Goal: Task Accomplishment & Management: Use online tool/utility

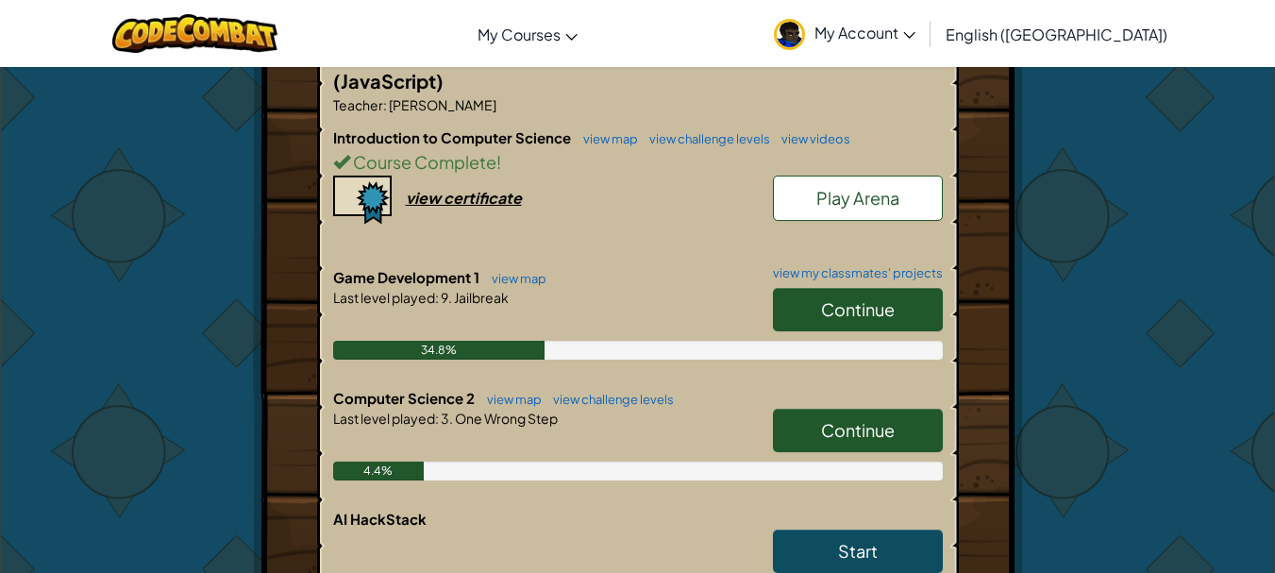
scroll to position [472, 0]
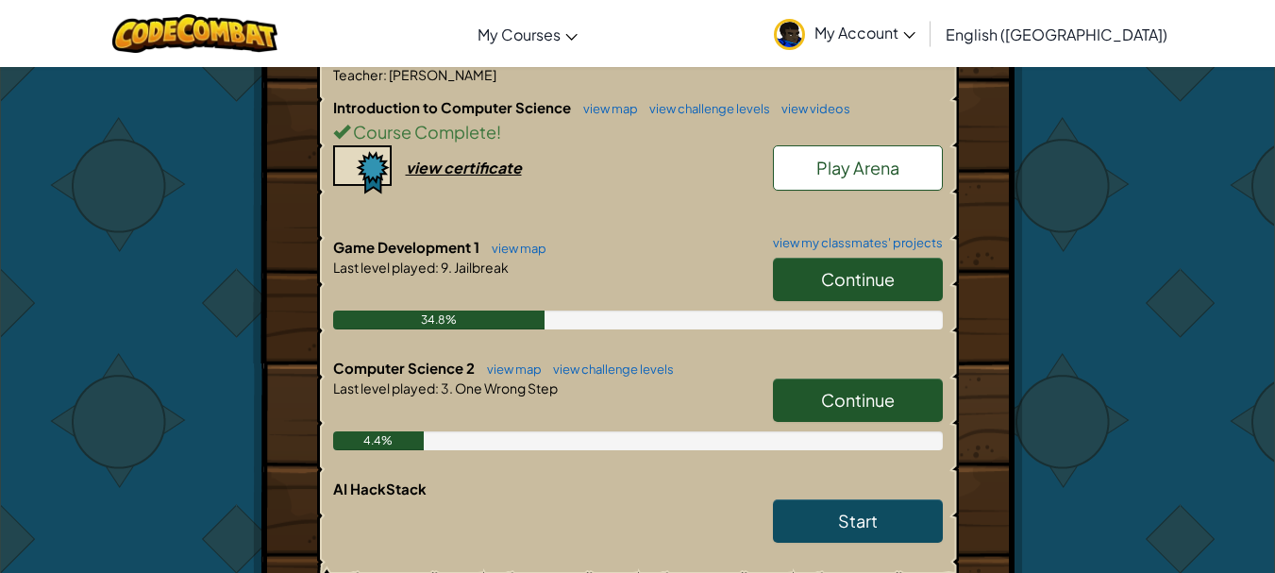
click at [801, 378] on link "Continue" at bounding box center [858, 399] width 170 height 43
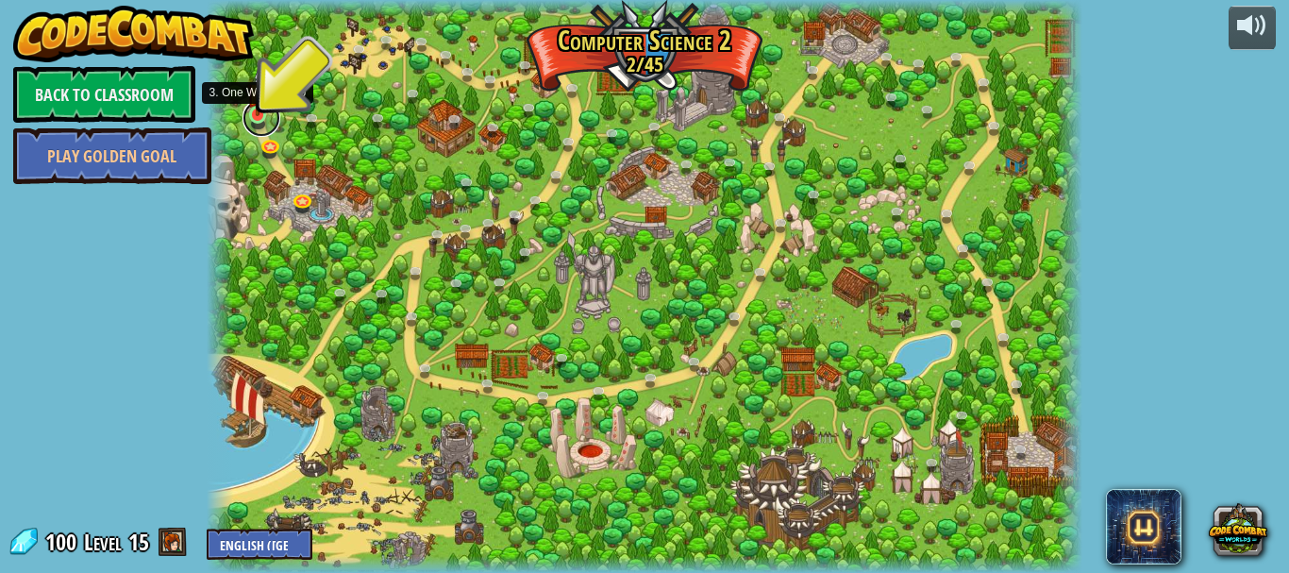
click at [243, 117] on link at bounding box center [262, 118] width 38 height 38
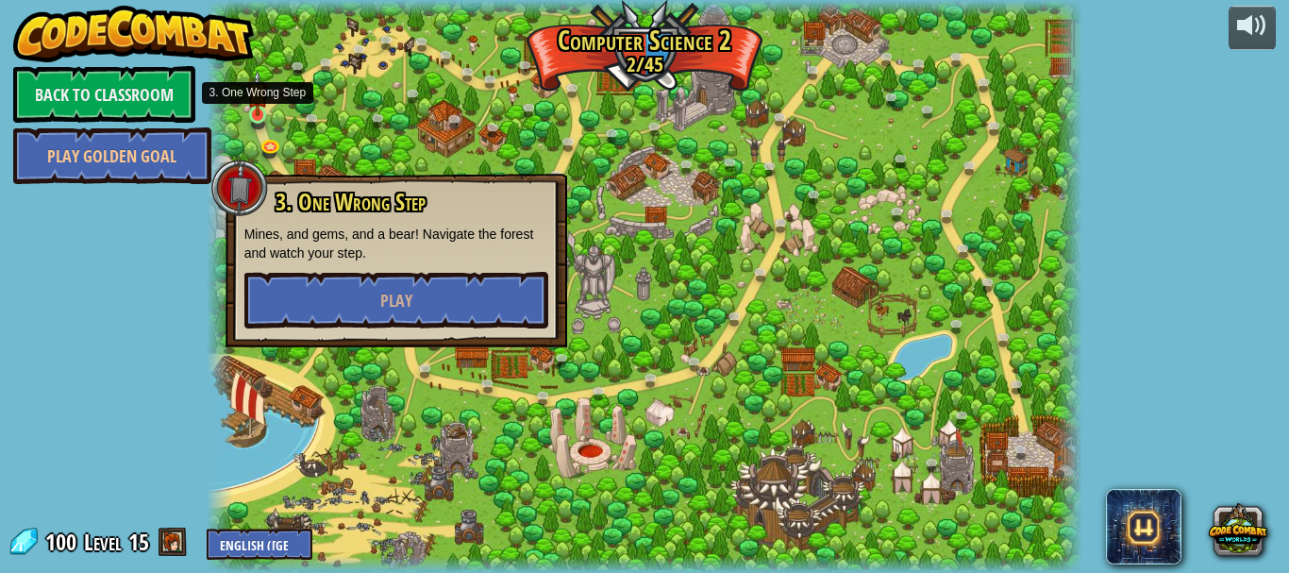
click at [261, 114] on img at bounding box center [257, 93] width 20 height 46
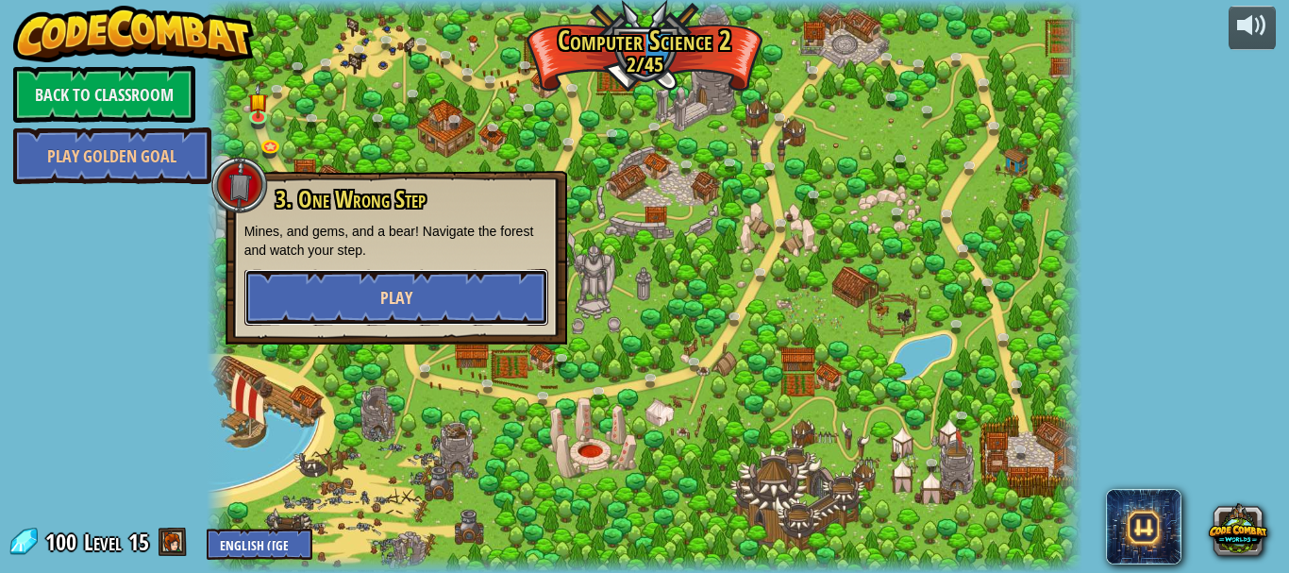
click at [248, 288] on button "Play" at bounding box center [396, 297] width 304 height 57
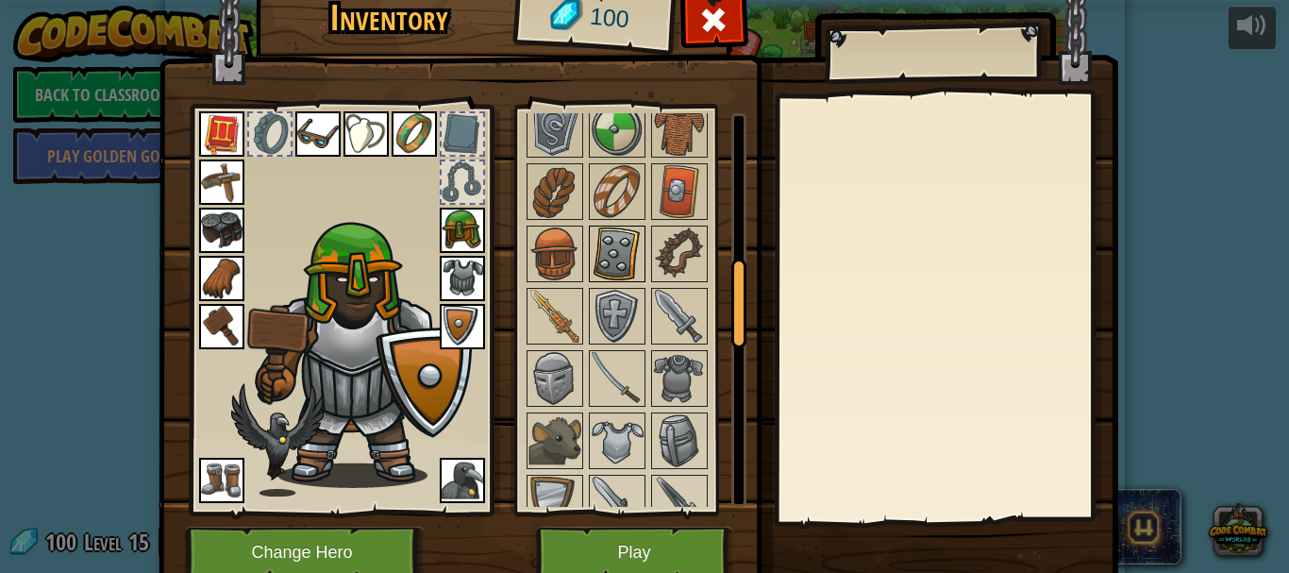
scroll to position [661, 0]
click at [539, 260] on img at bounding box center [555, 252] width 53 height 53
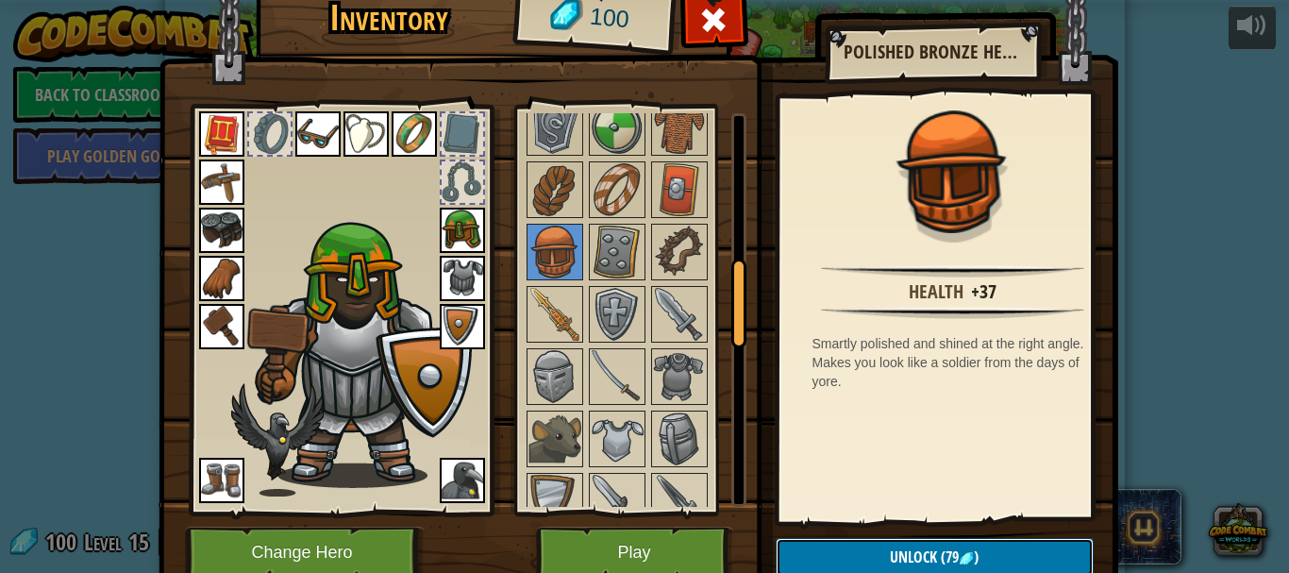
click at [926, 563] on span "Unlock" at bounding box center [913, 557] width 47 height 21
click at [453, 226] on img at bounding box center [462, 230] width 45 height 45
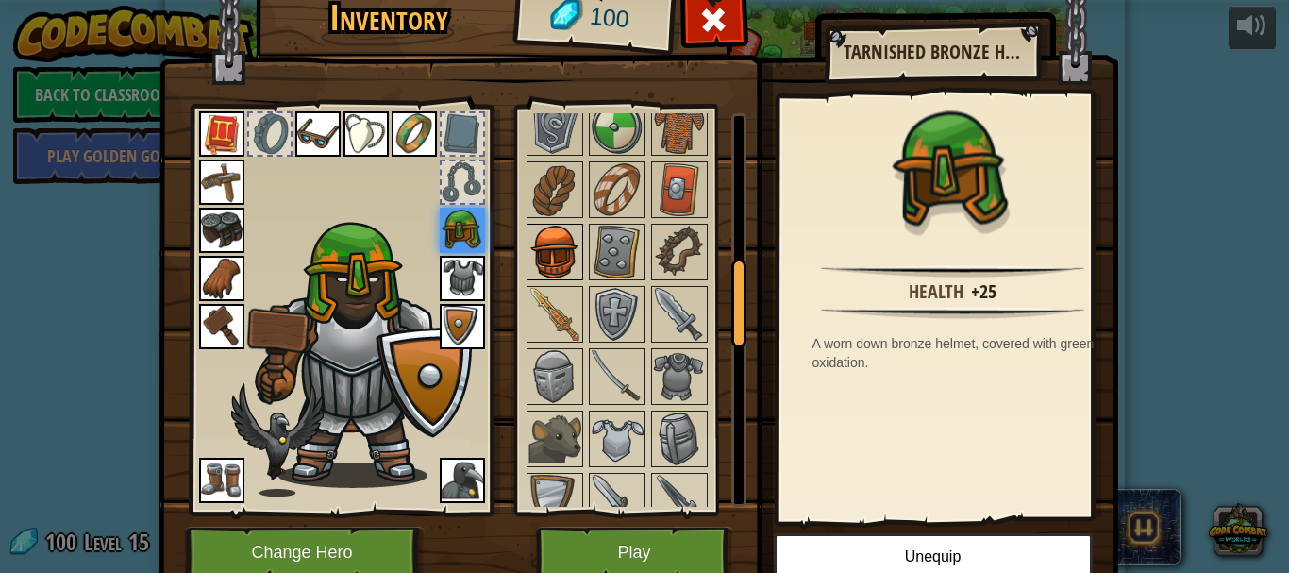
click at [546, 260] on img at bounding box center [555, 252] width 53 height 53
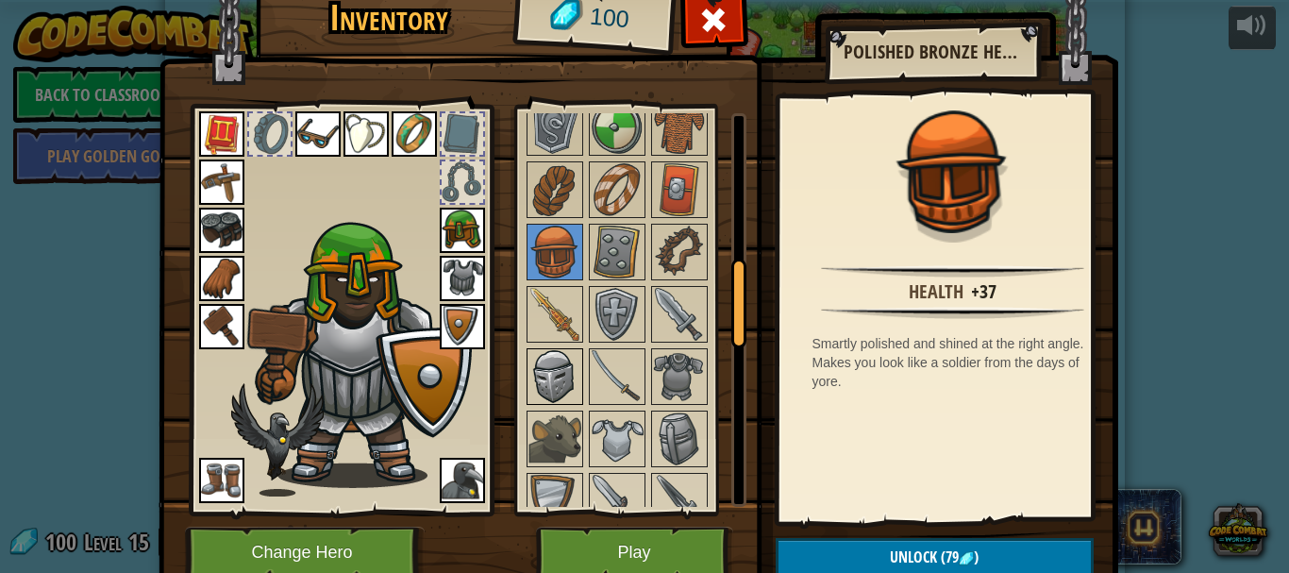
click at [545, 367] on img at bounding box center [555, 376] width 53 height 53
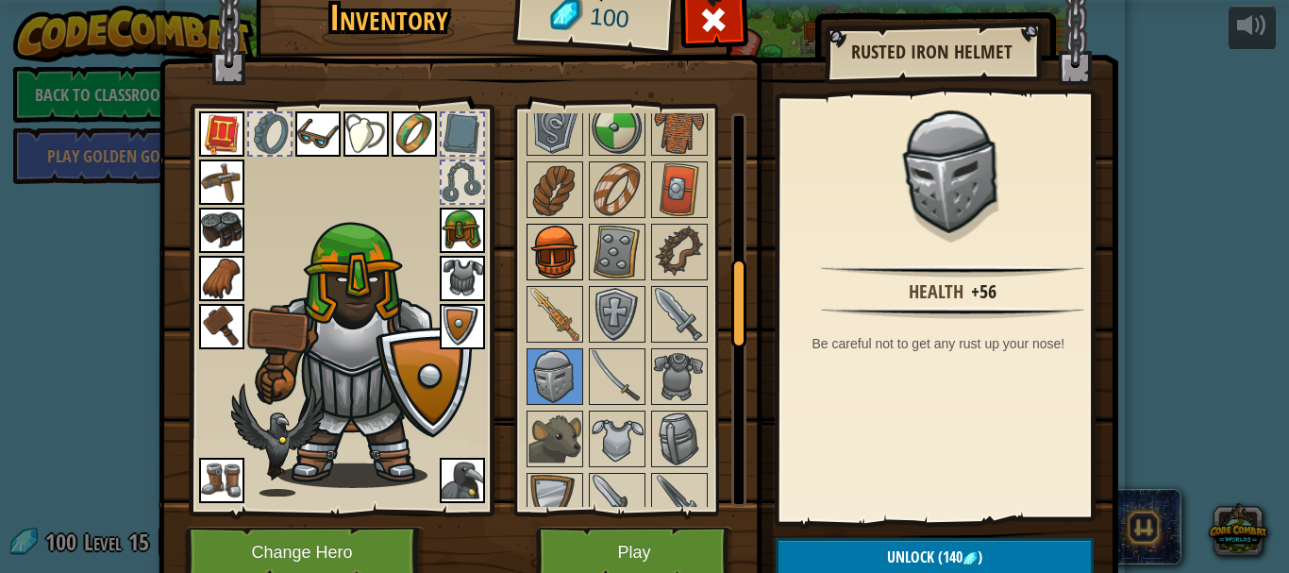
click at [552, 277] on img at bounding box center [555, 252] width 53 height 53
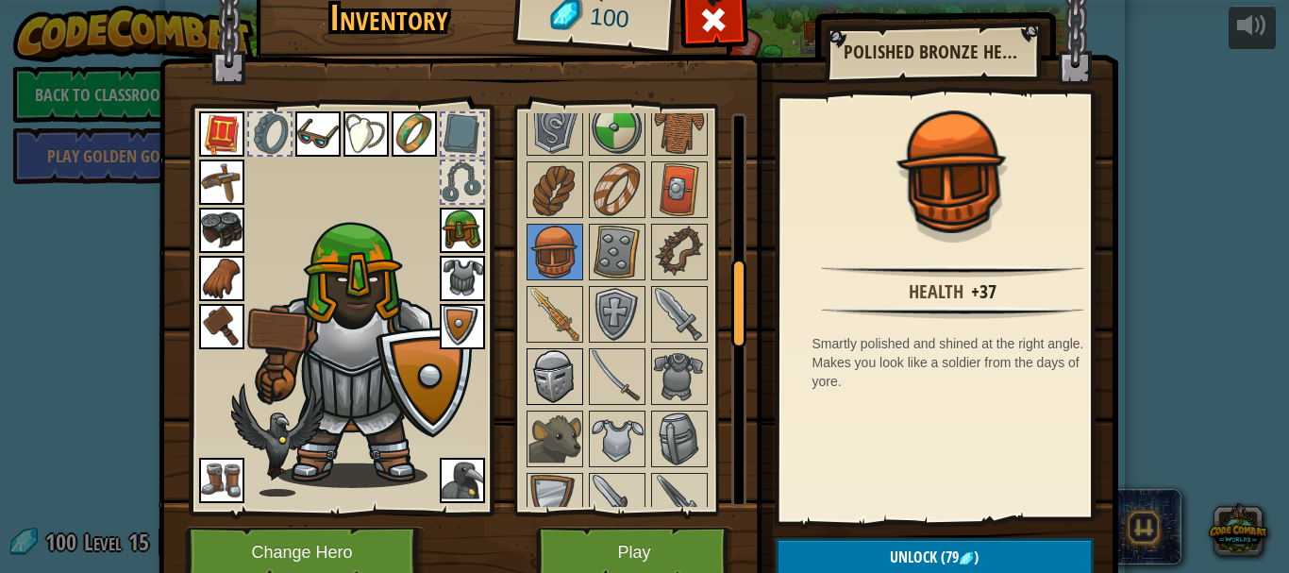
click at [535, 359] on img at bounding box center [555, 376] width 53 height 53
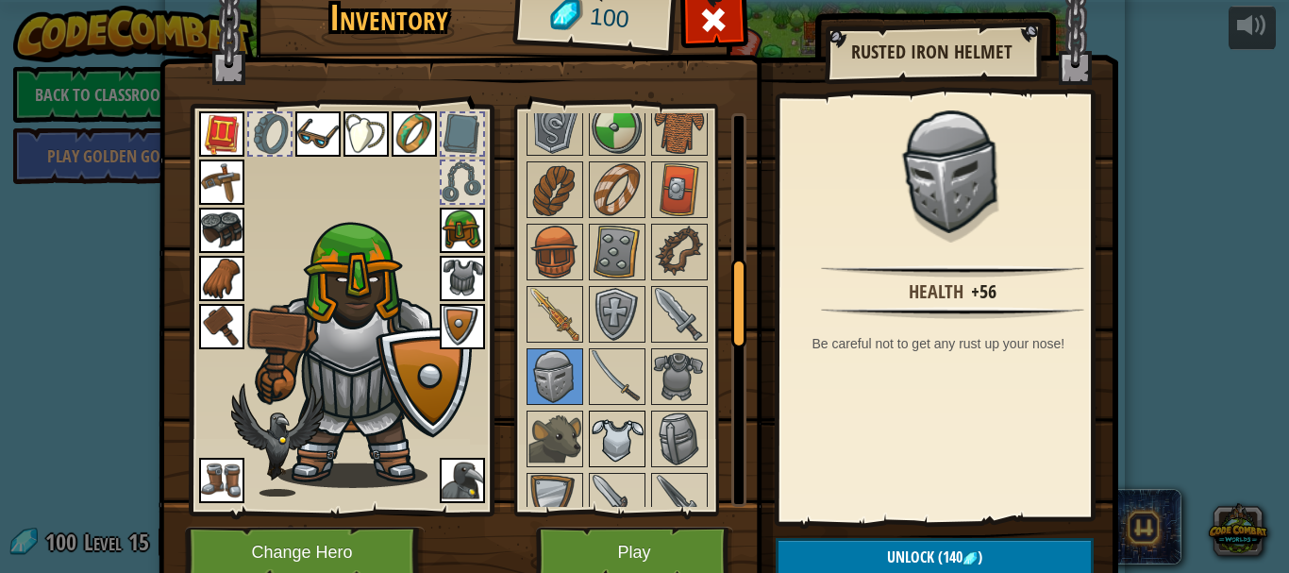
click at [627, 438] on img at bounding box center [617, 438] width 53 height 53
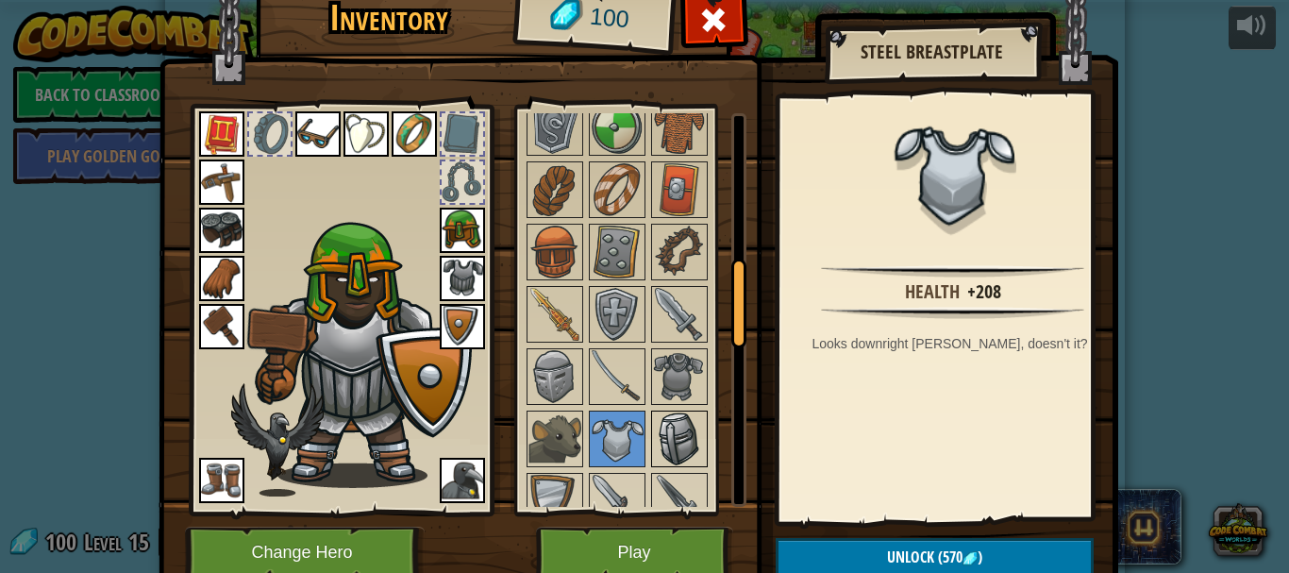
click at [676, 441] on img at bounding box center [679, 438] width 53 height 53
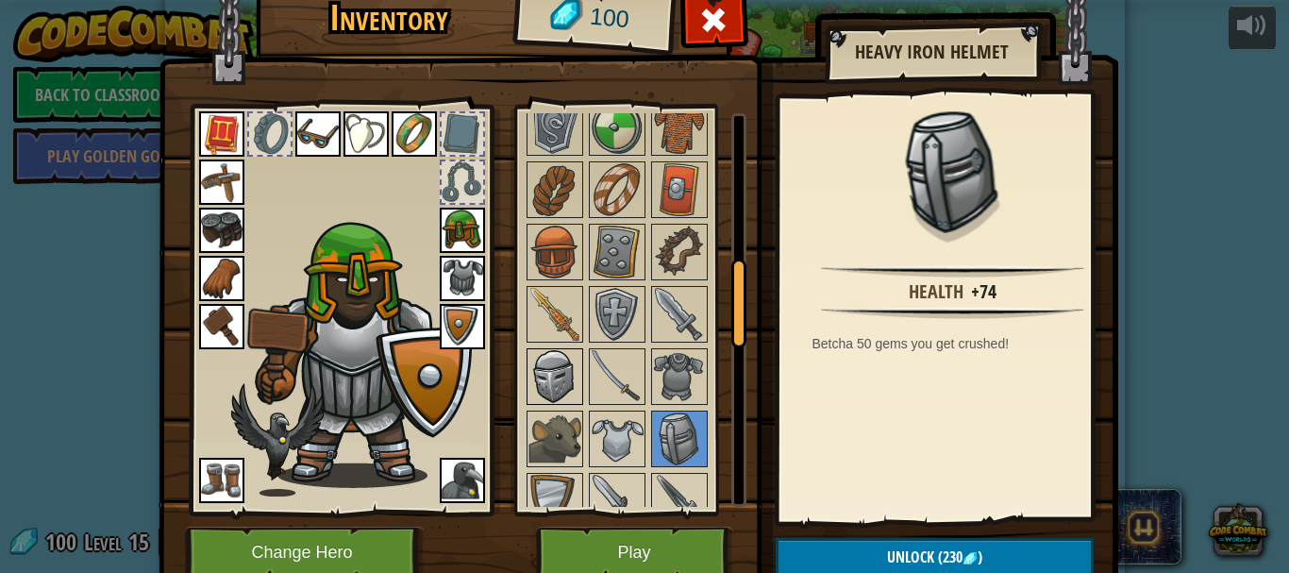
click at [541, 385] on img at bounding box center [555, 376] width 53 height 53
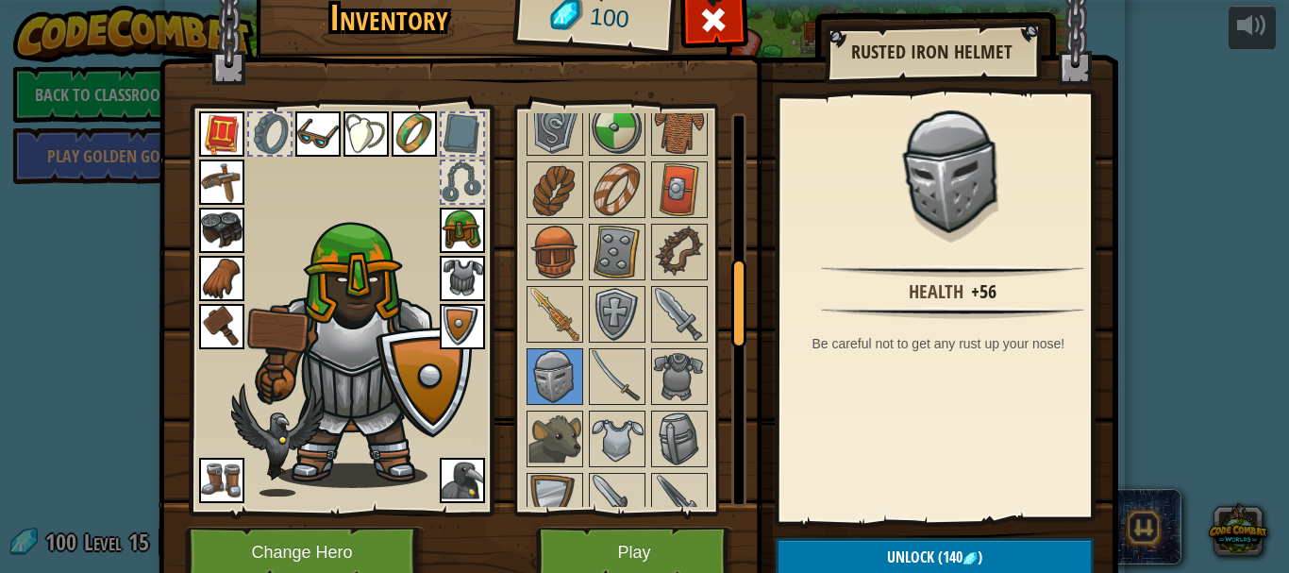
click at [445, 280] on img at bounding box center [462, 278] width 45 height 45
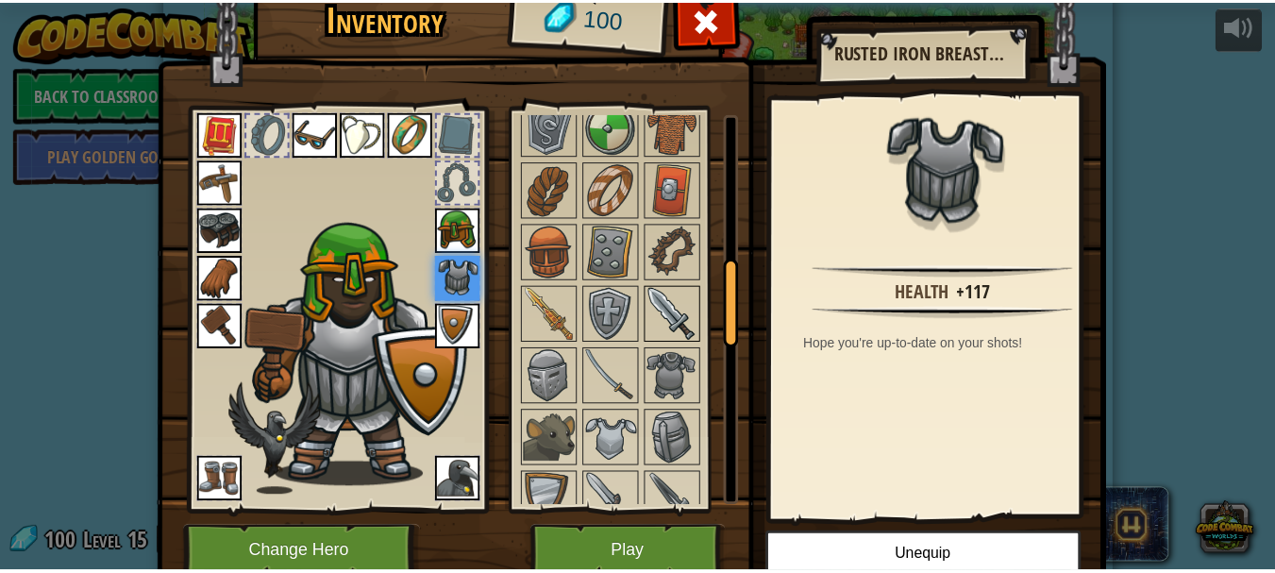
scroll to position [755, 0]
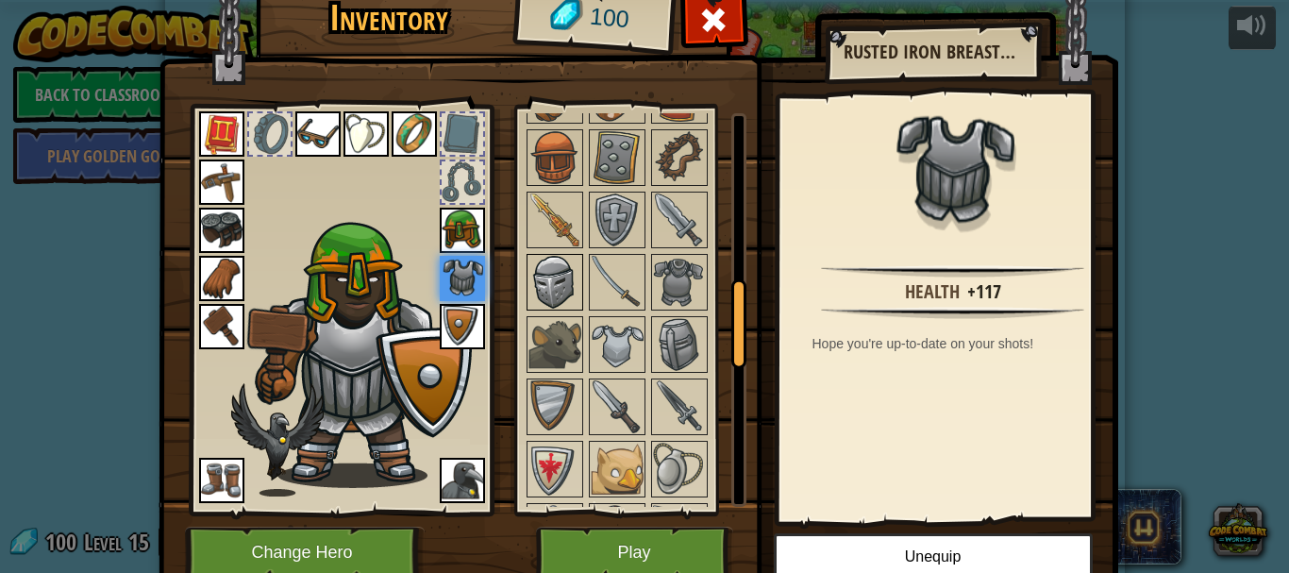
click at [558, 285] on img at bounding box center [555, 282] width 53 height 53
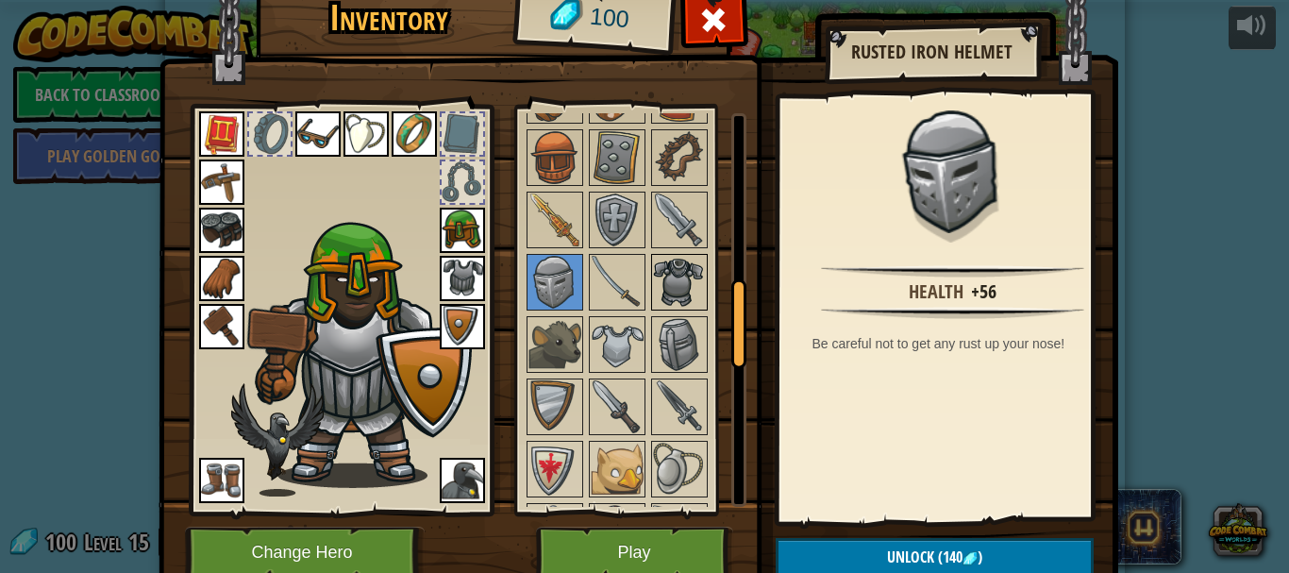
click at [666, 295] on img at bounding box center [679, 282] width 53 height 53
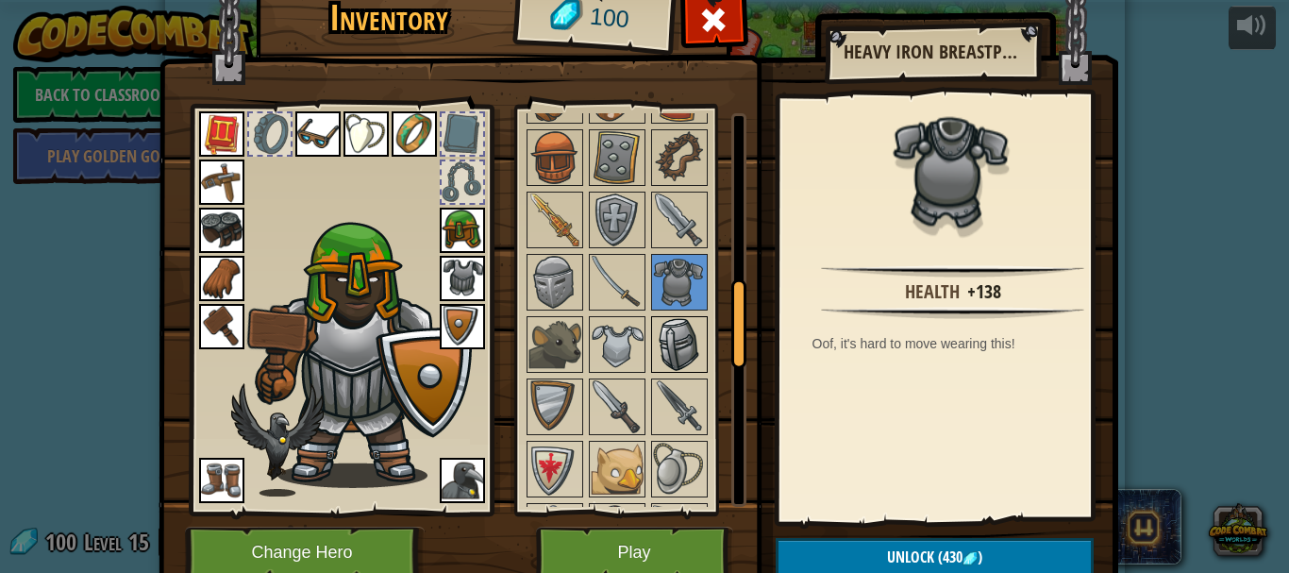
click at [653, 333] on img at bounding box center [679, 344] width 53 height 53
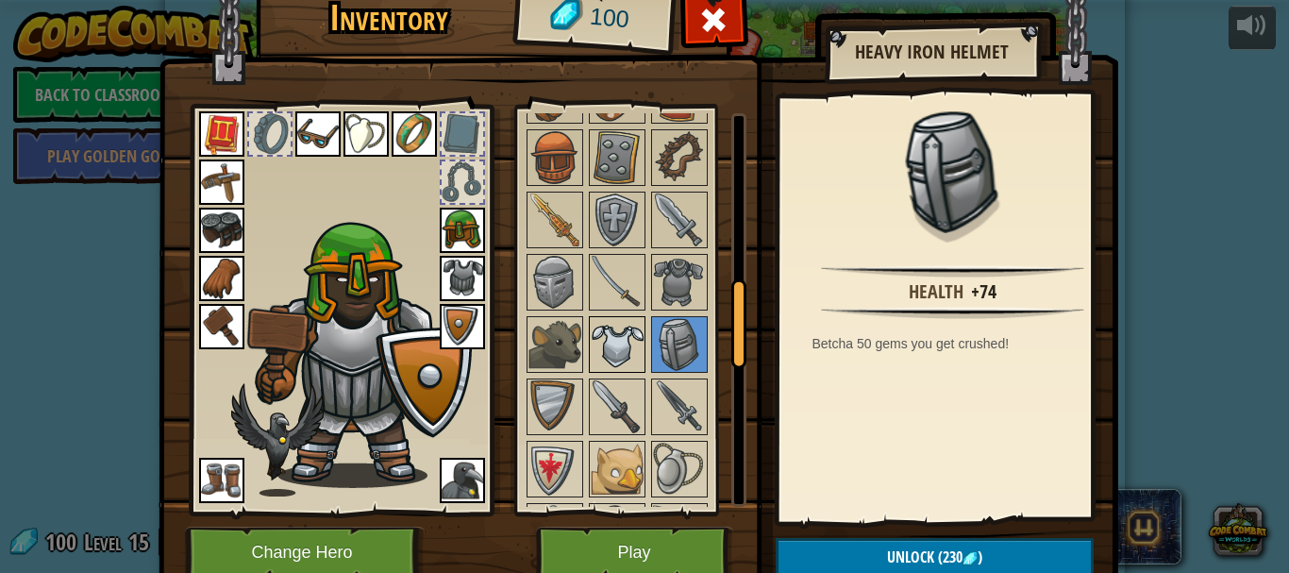
click at [615, 333] on img at bounding box center [617, 344] width 53 height 53
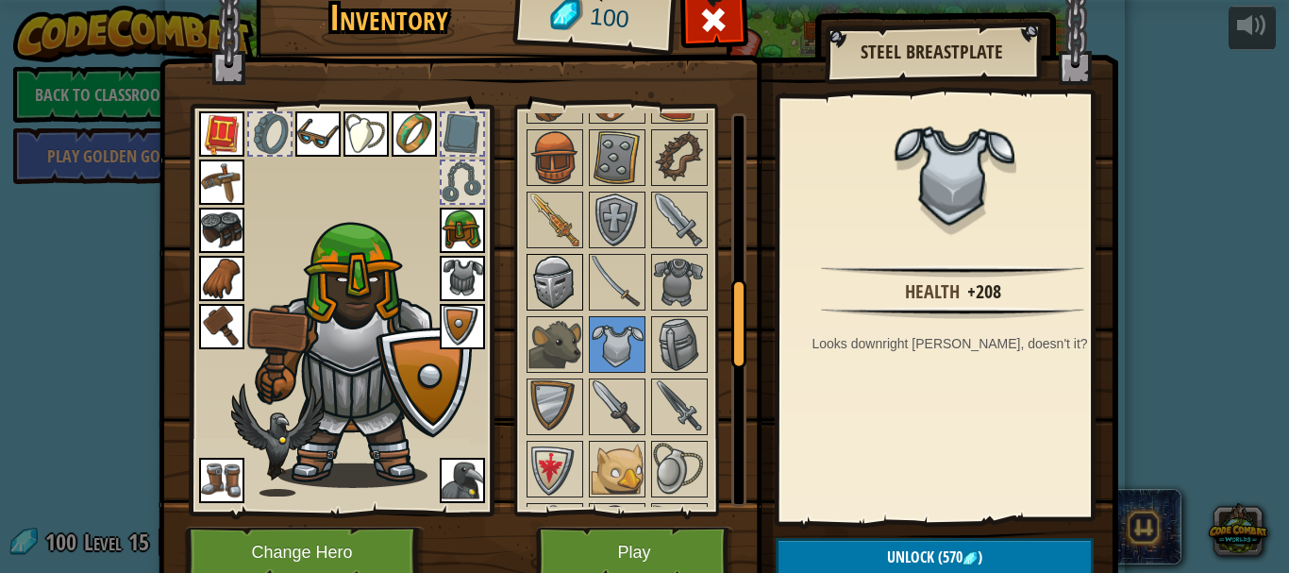
click at [552, 296] on img at bounding box center [555, 282] width 53 height 53
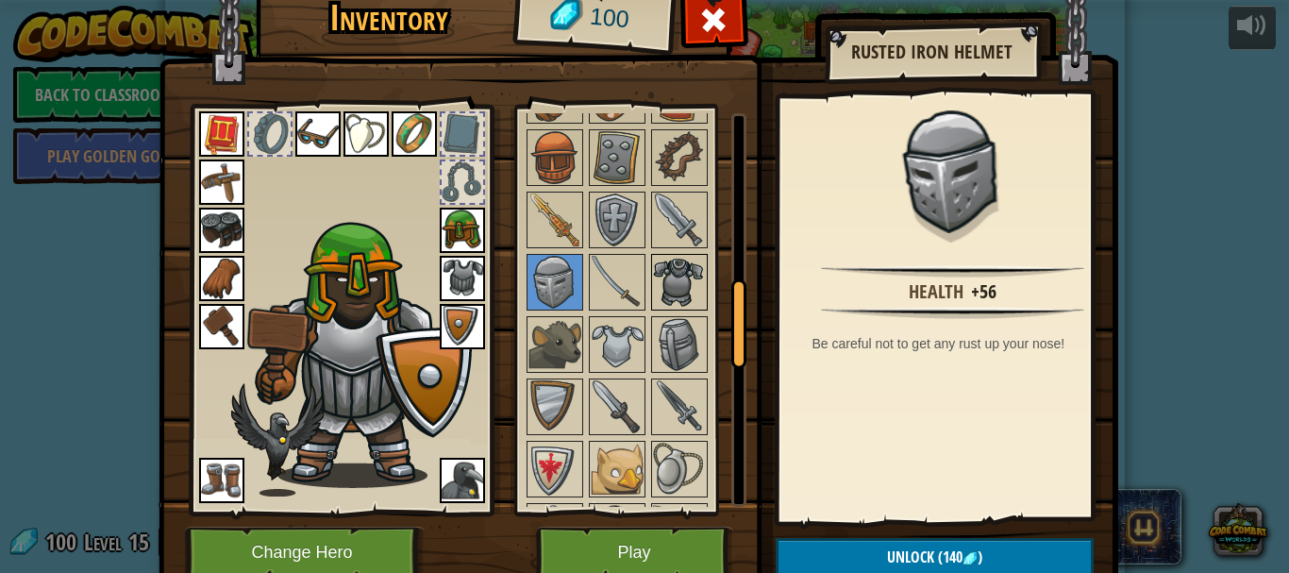
click at [663, 283] on img at bounding box center [679, 282] width 53 height 53
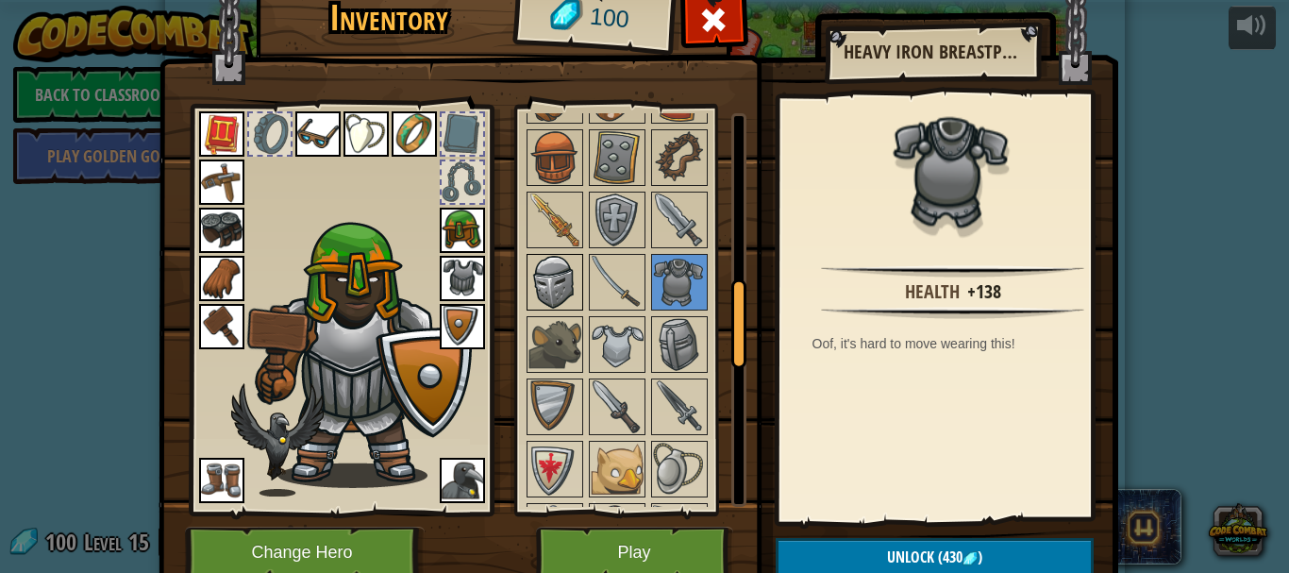
click at [537, 282] on img at bounding box center [555, 282] width 53 height 53
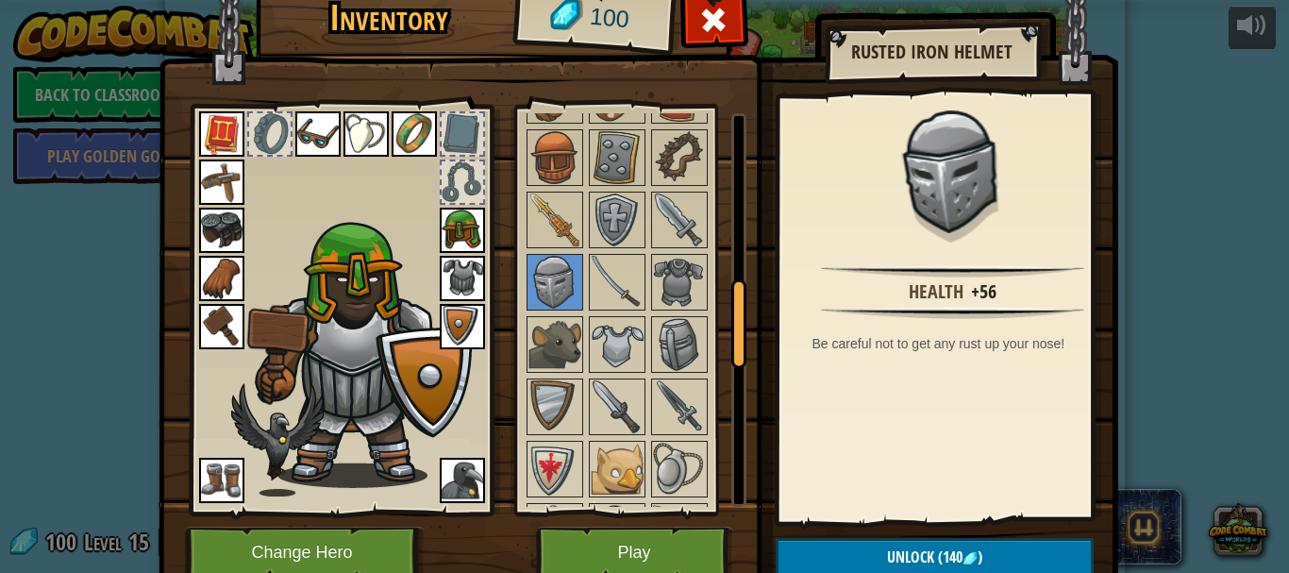
click at [733, 26] on div at bounding box center [713, 24] width 59 height 59
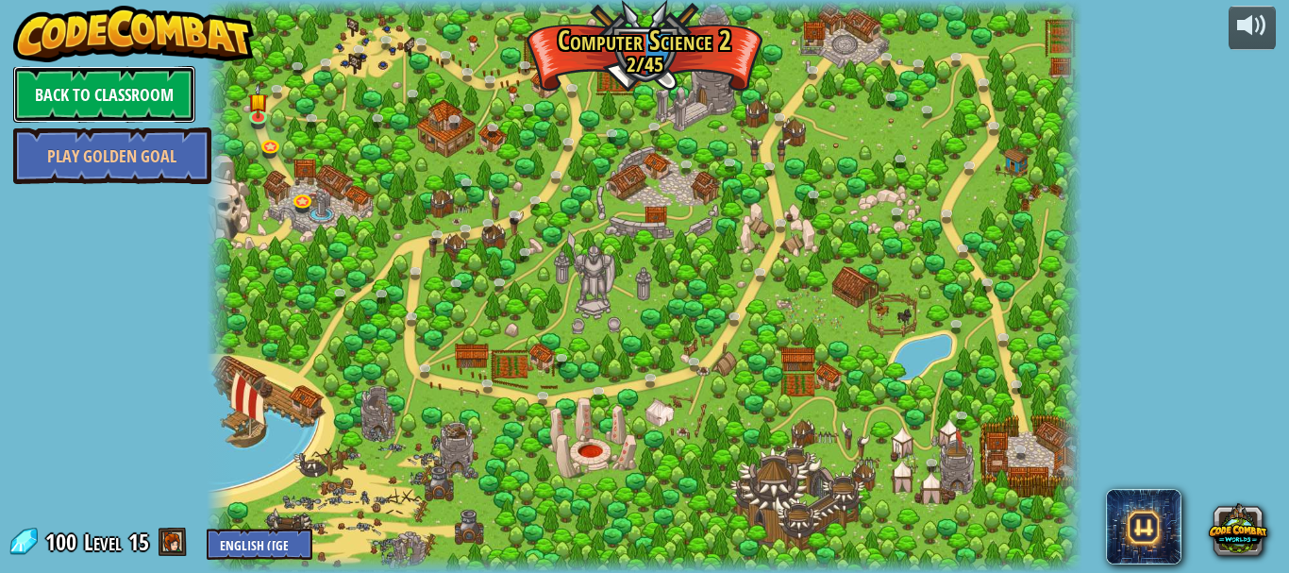
click at [153, 105] on link "Back to Classroom" at bounding box center [104, 94] width 182 height 57
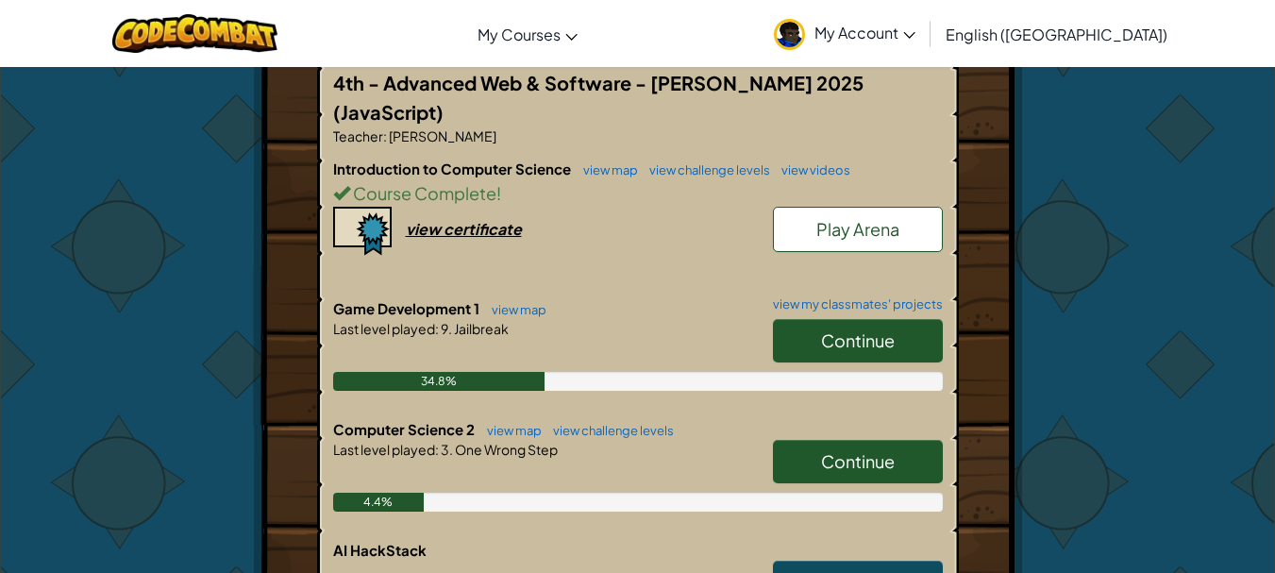
scroll to position [378, 0]
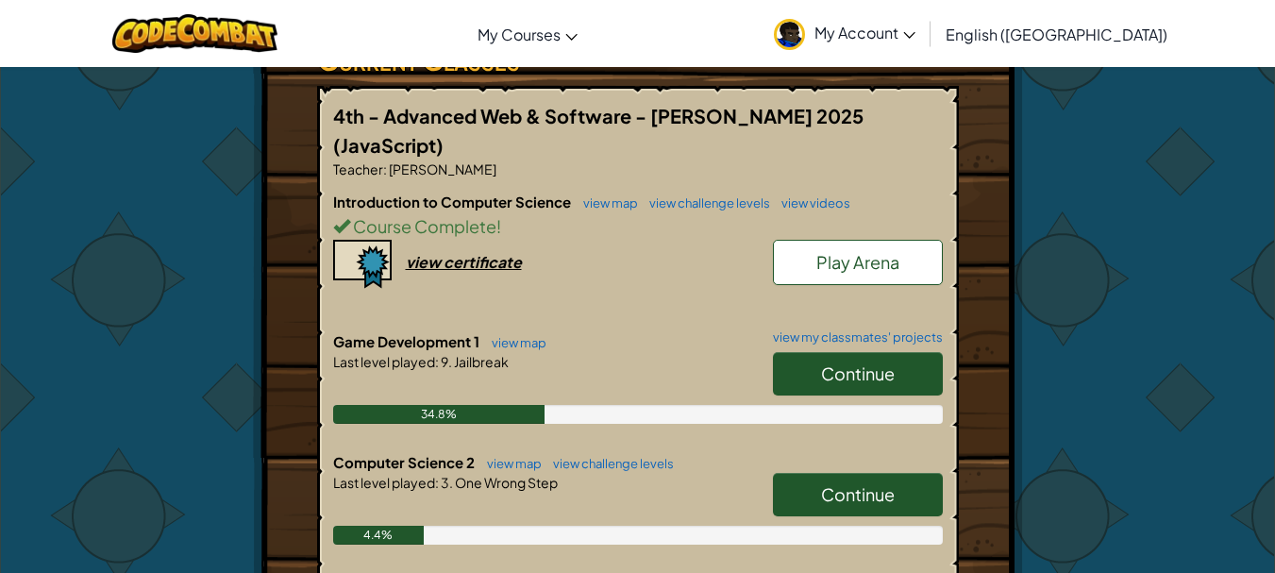
click at [815, 240] on link "Play Arena" at bounding box center [858, 262] width 170 height 45
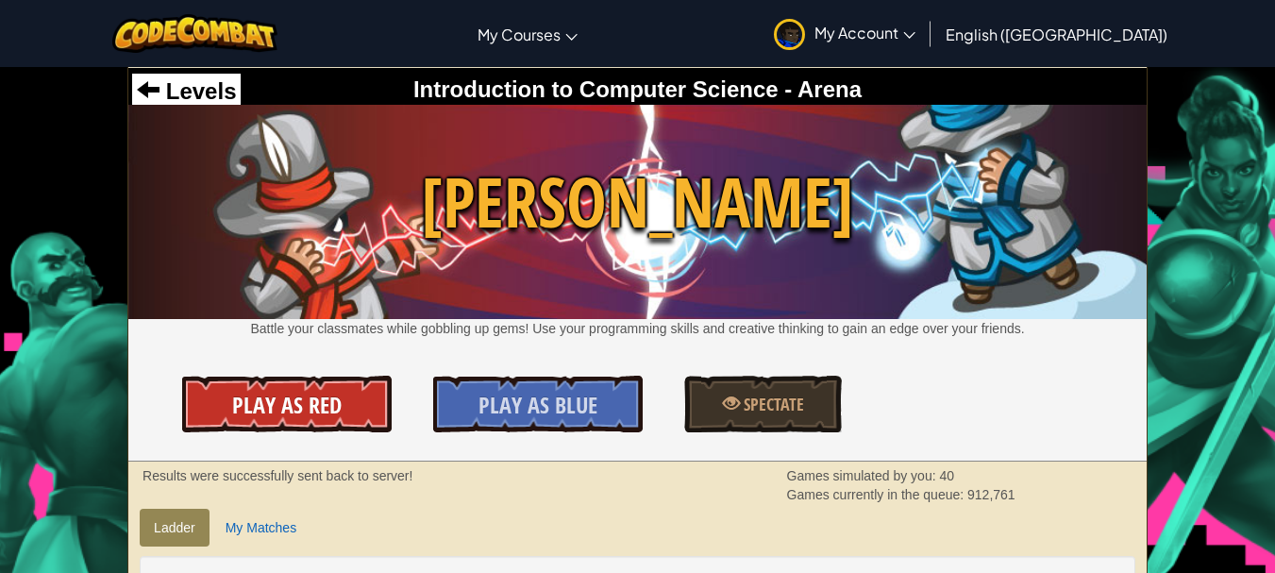
click at [353, 399] on link "Play As Red" at bounding box center [287, 404] width 210 height 57
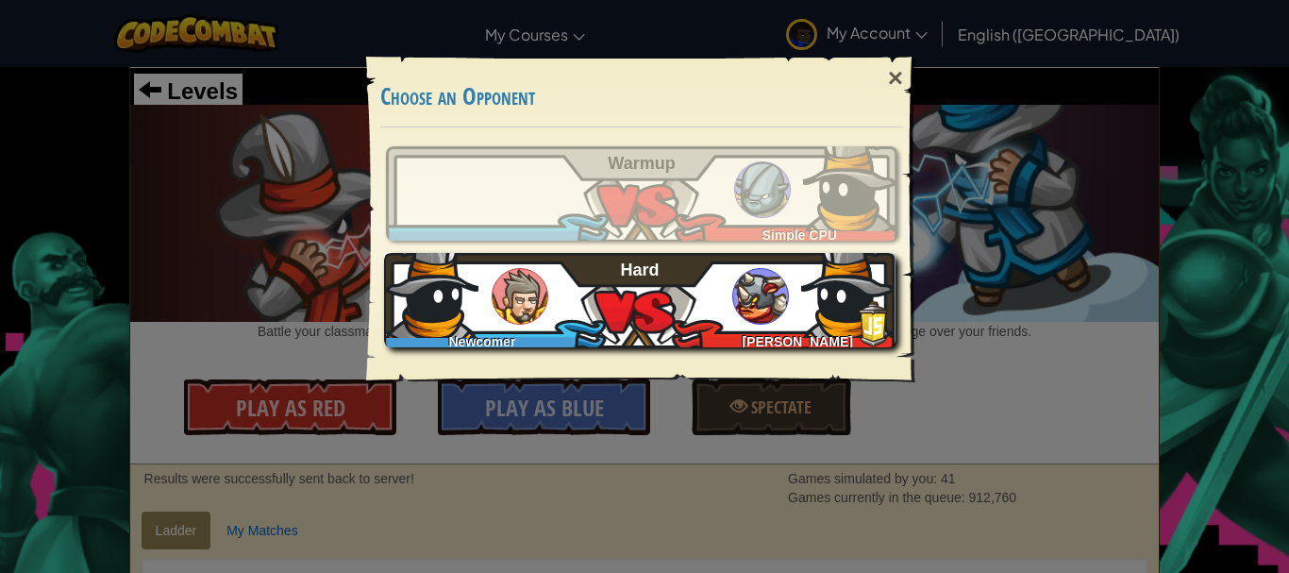
click at [779, 281] on img at bounding box center [760, 296] width 57 height 57
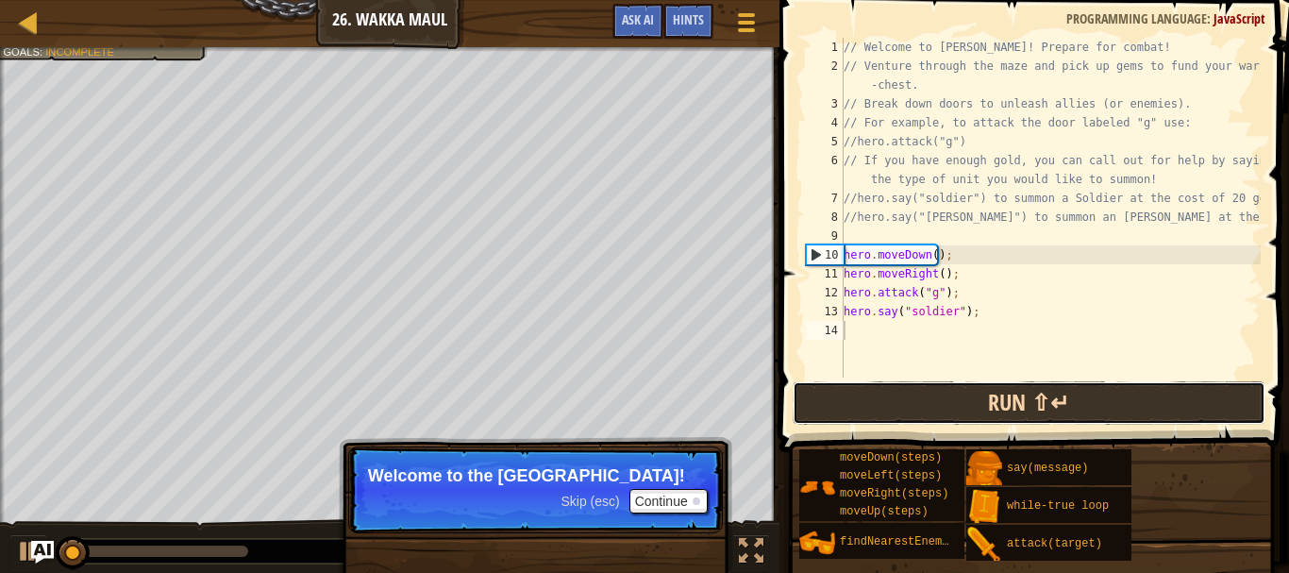
click at [959, 403] on button "Run ⇧↵" at bounding box center [1029, 402] width 473 height 43
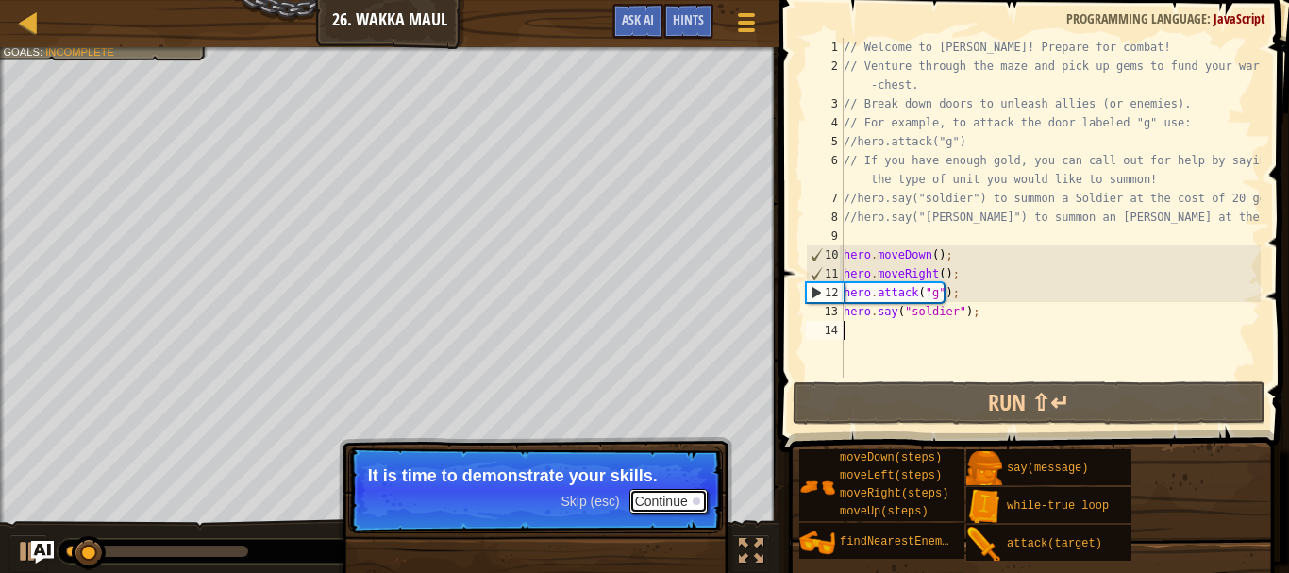
click at [664, 505] on button "Continue" at bounding box center [669, 501] width 78 height 25
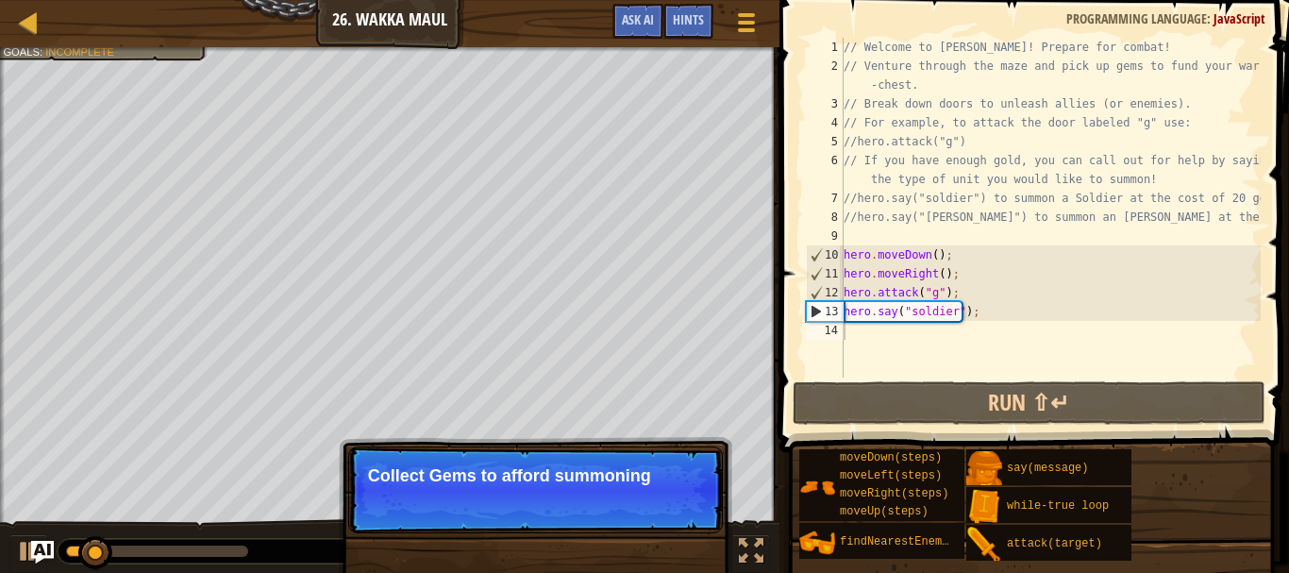
click at [666, 495] on p "Skip (esc) Continue Collect Gems to afford summoning" at bounding box center [535, 489] width 375 height 87
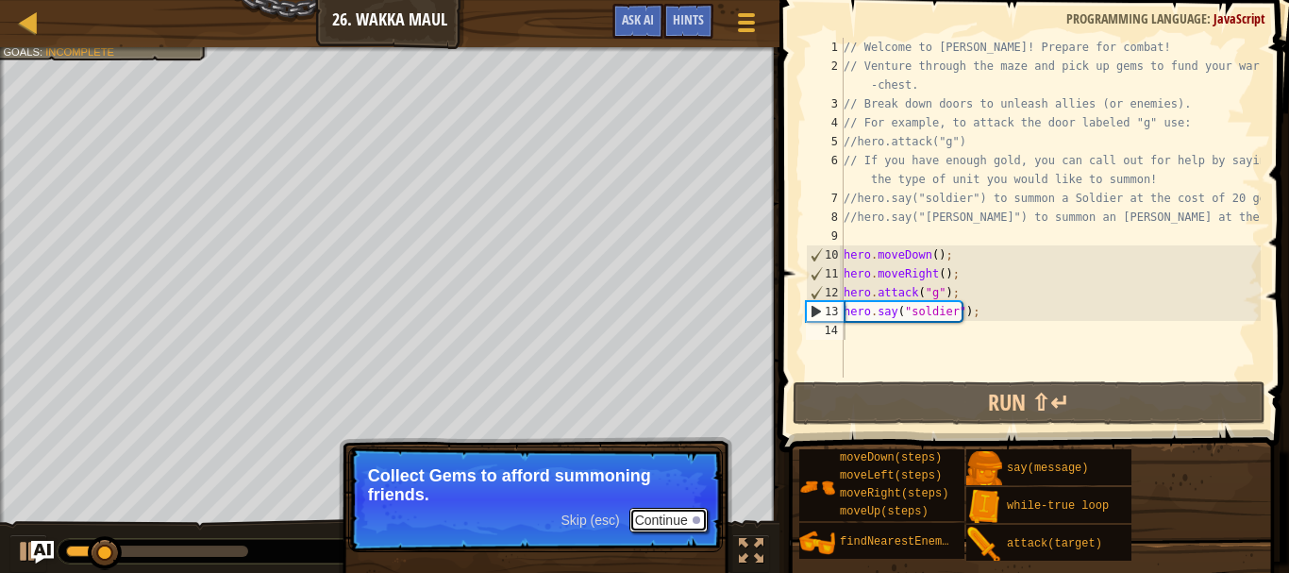
click at [673, 513] on button "Continue" at bounding box center [669, 520] width 78 height 25
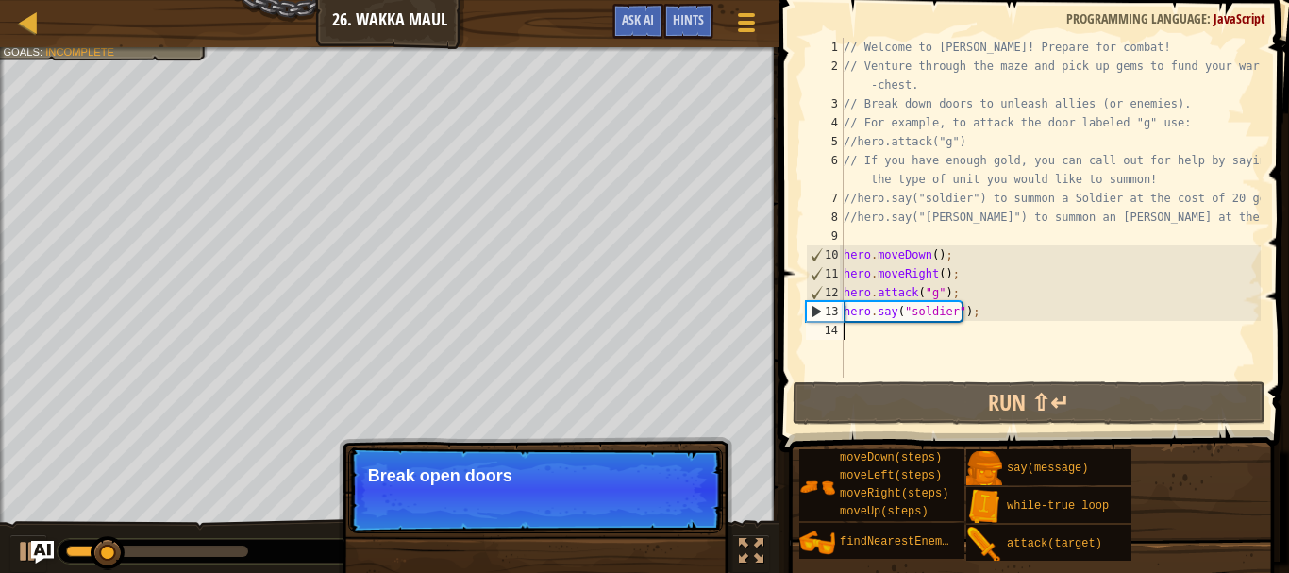
click at [673, 513] on p "Skip (esc) Continue Break open doors" at bounding box center [535, 489] width 375 height 87
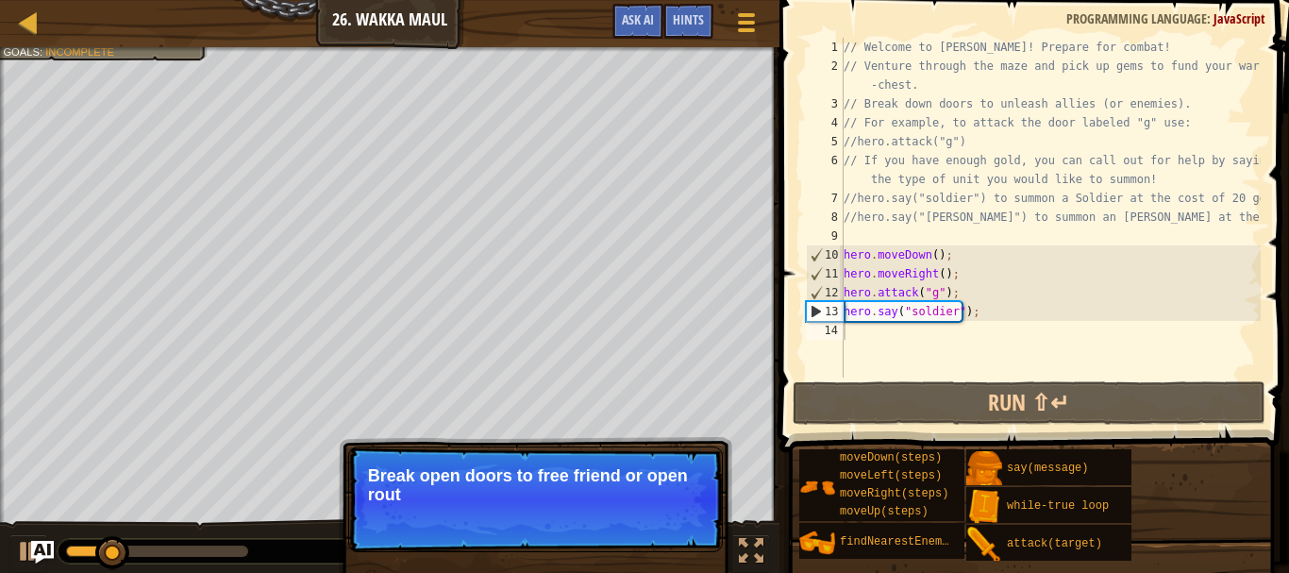
click at [660, 513] on p "Skip (esc) Continue Break open doors to free friend or open rout" at bounding box center [535, 499] width 375 height 106
click at [660, 513] on p "Skip (esc) Continue Break open doors to free friend or open routes to b" at bounding box center [535, 499] width 375 height 106
click at [660, 513] on p "Skip (esc) Continue Break open doors to free friend or open routes to bonuses!" at bounding box center [535, 499] width 375 height 106
click at [660, 513] on button "Continue" at bounding box center [669, 520] width 78 height 25
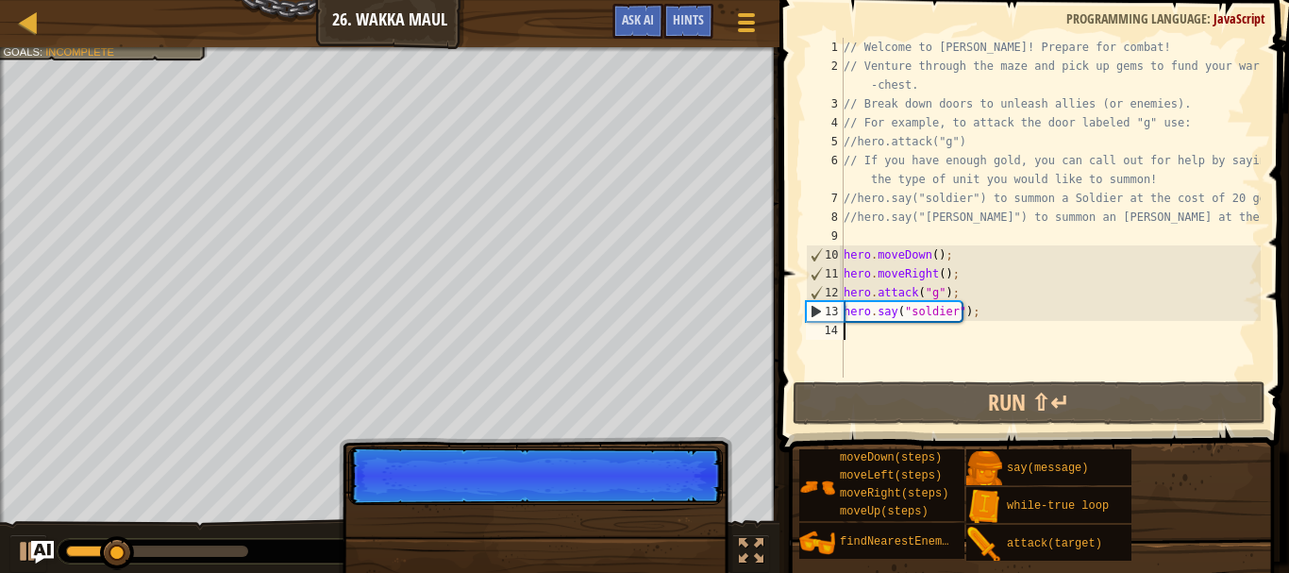
click at [660, 505] on p "Skip (esc) Continue" at bounding box center [535, 475] width 375 height 59
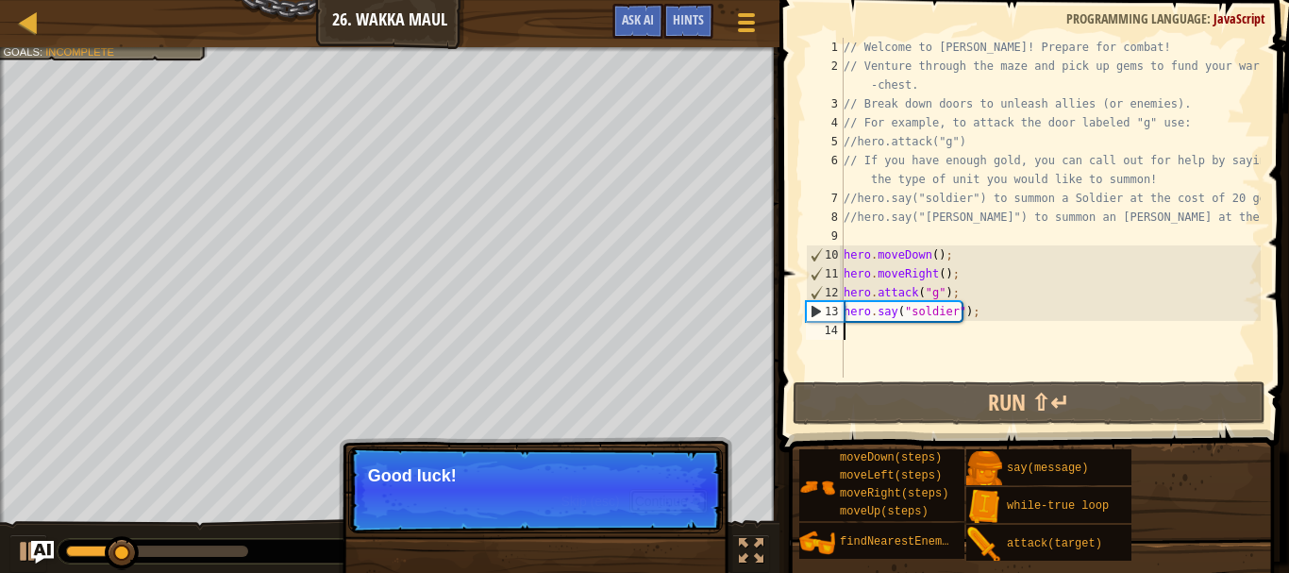
click at [659, 512] on button "Continue" at bounding box center [669, 501] width 78 height 25
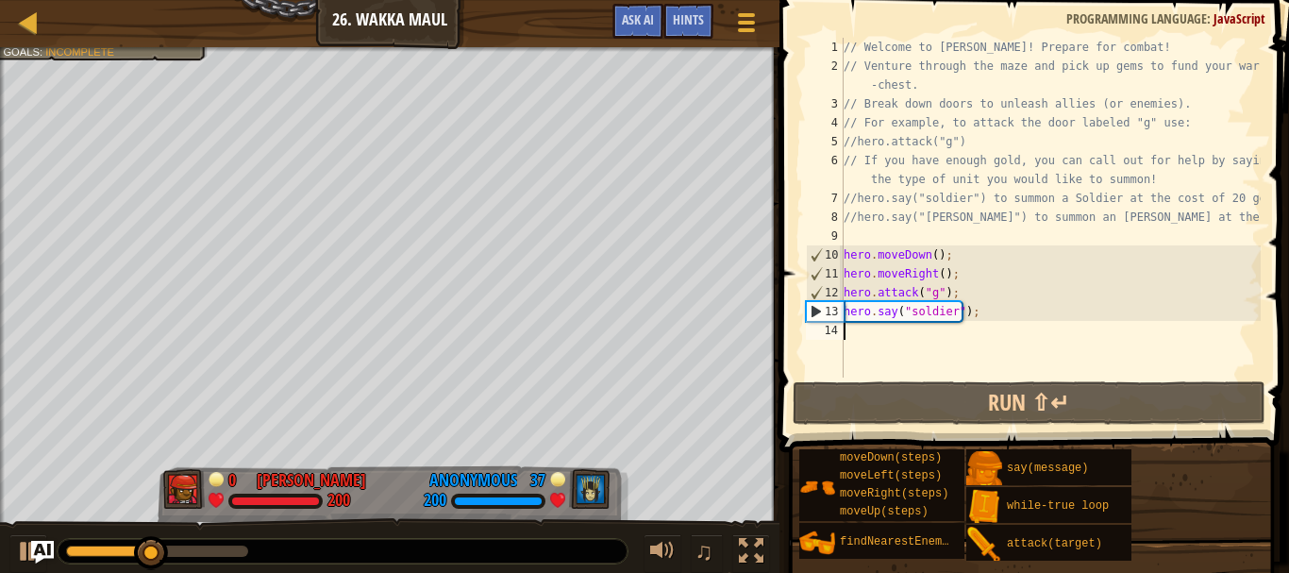
click at [918, 335] on div "// Welcome to Wakka Maul! Prepare for combat! // Venture through the maze and p…" at bounding box center [1050, 227] width 421 height 378
type textarea "h"
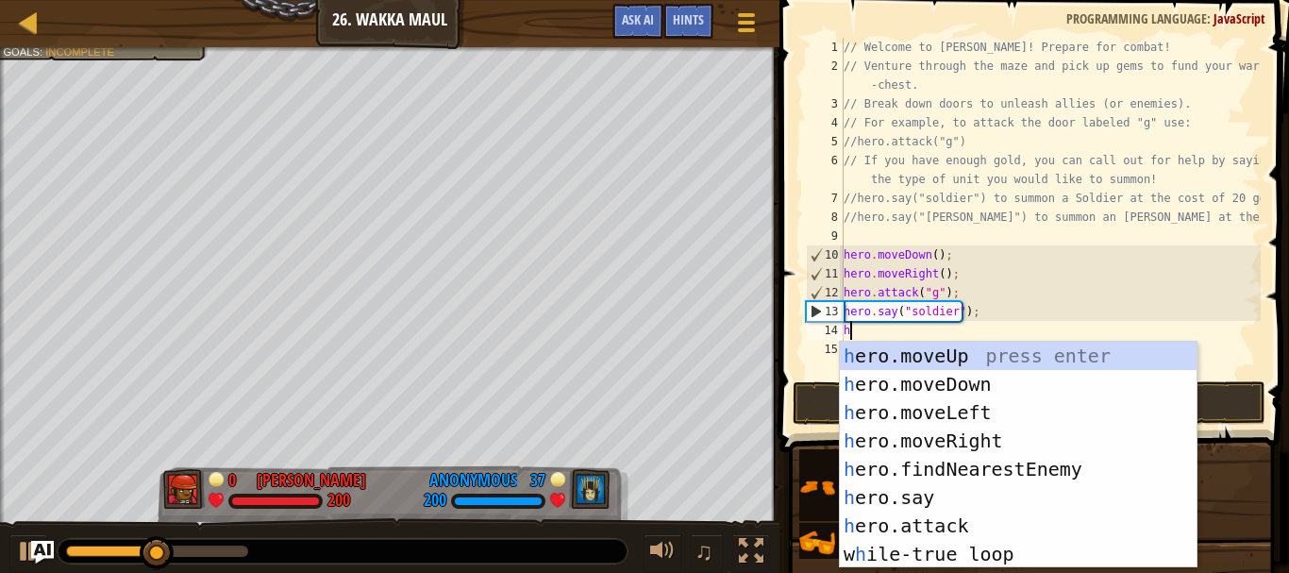
scroll to position [8, 0]
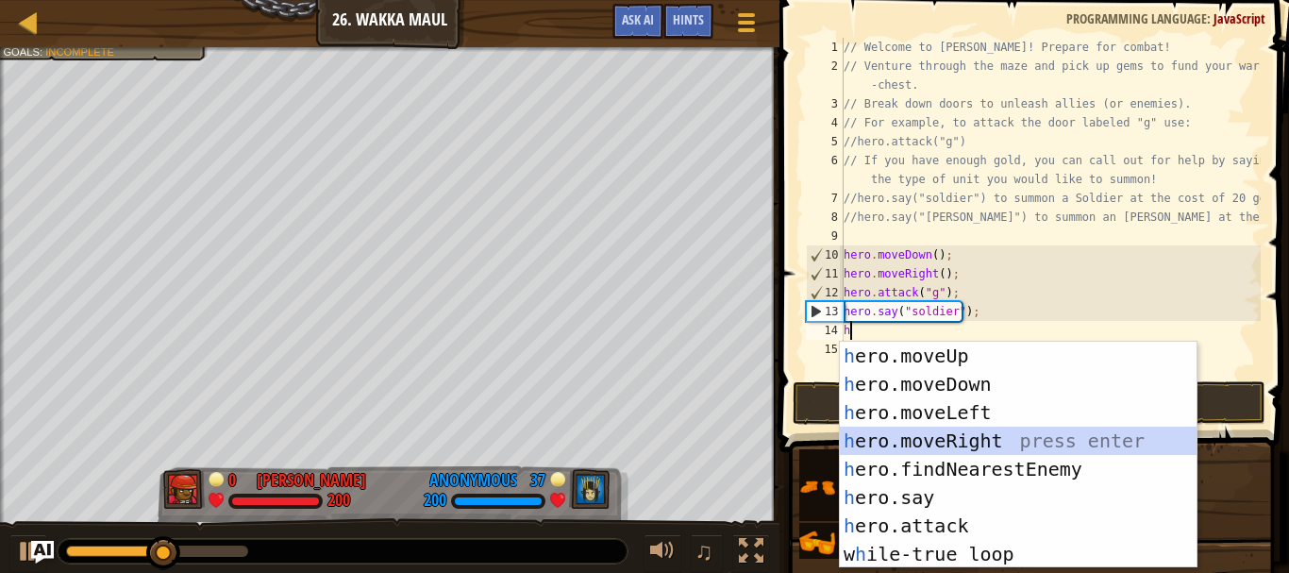
click at [930, 435] on div "h ero.moveUp press enter h ero.moveDown press enter h ero.moveLeft press enter …" at bounding box center [1018, 483] width 357 height 283
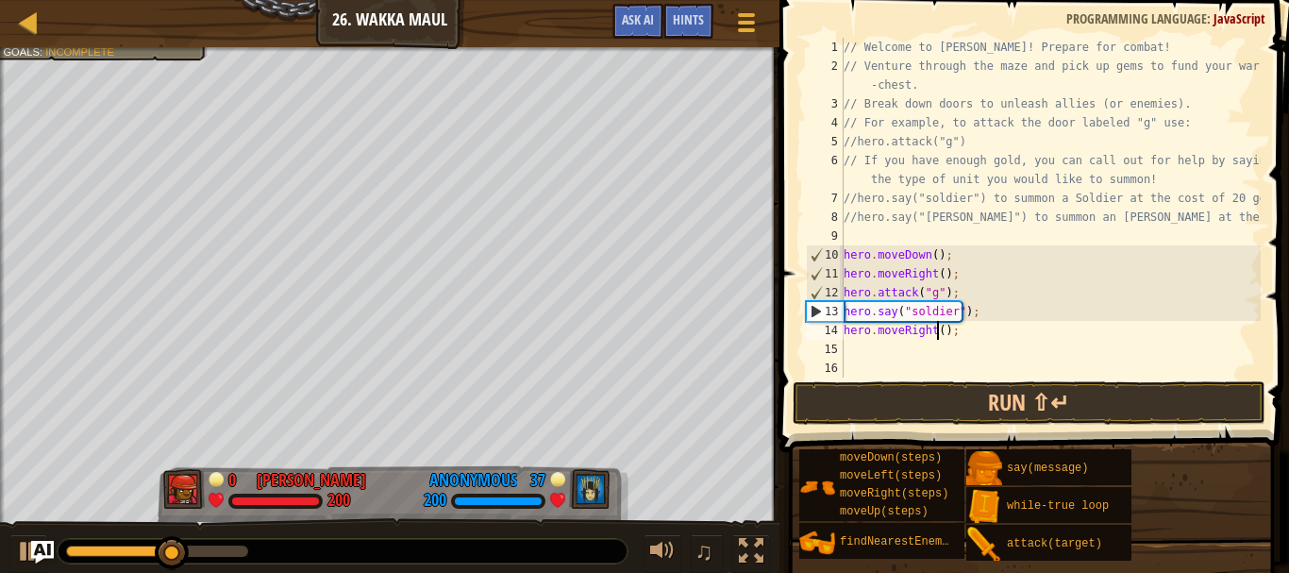
click at [937, 331] on div "// Welcome to Wakka Maul! Prepare for combat! // Venture through the maze and p…" at bounding box center [1050, 227] width 421 height 378
type textarea "hero.moveRight(2);"
click at [857, 351] on div "// Welcome to Wakka Maul! Prepare for combat! // Venture through the maze and p…" at bounding box center [1050, 227] width 421 height 378
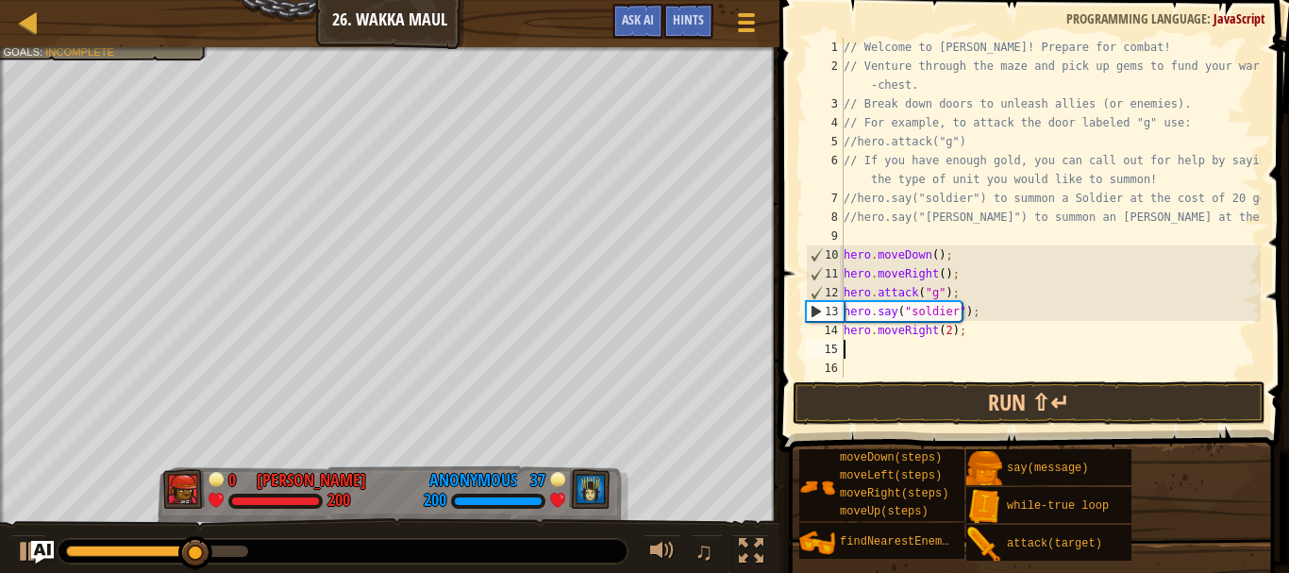
click at [941, 332] on div "// Welcome to Wakka Maul! Prepare for combat! // Venture through the maze and p…" at bounding box center [1050, 227] width 421 height 378
type textarea "hero.moveRight(4);"
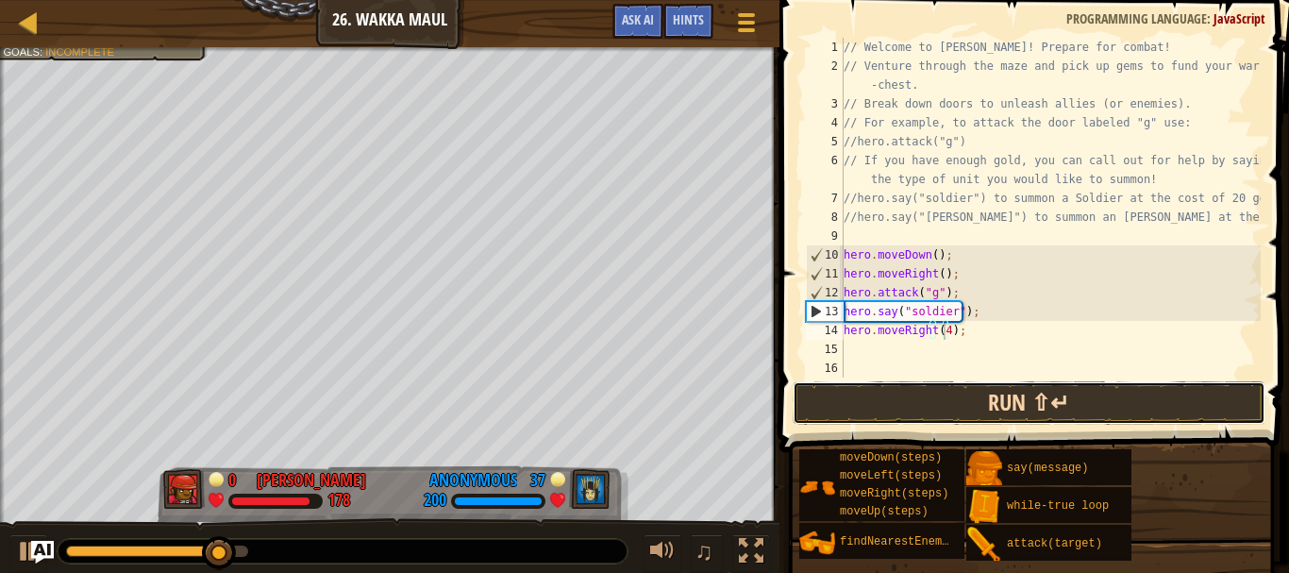
click at [996, 404] on button "Run ⇧↵" at bounding box center [1029, 402] width 473 height 43
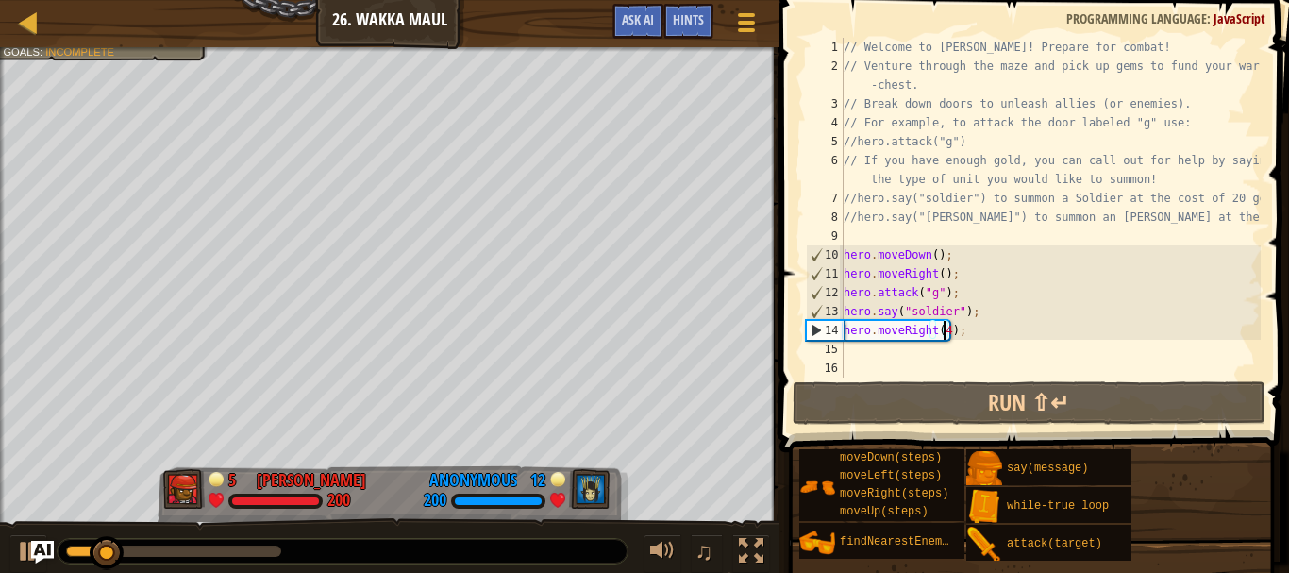
click at [968, 332] on div "// Welcome to Wakka Maul! Prepare for combat! // Venture through the maze and p…" at bounding box center [1050, 227] width 421 height 378
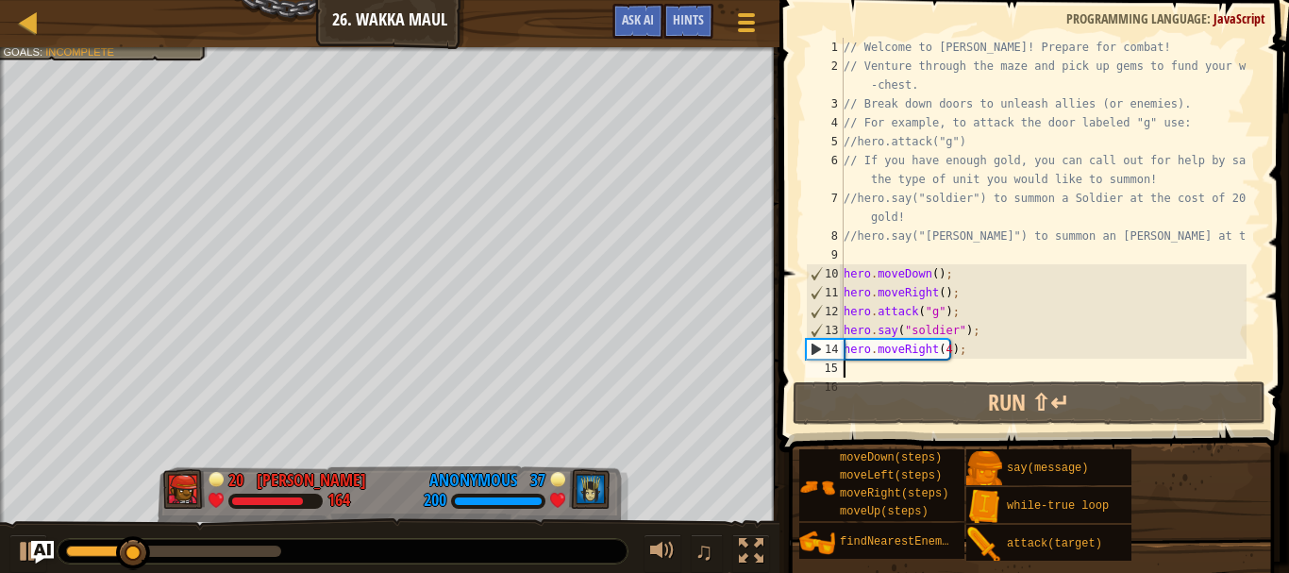
scroll to position [8, 0]
type textarea "h"
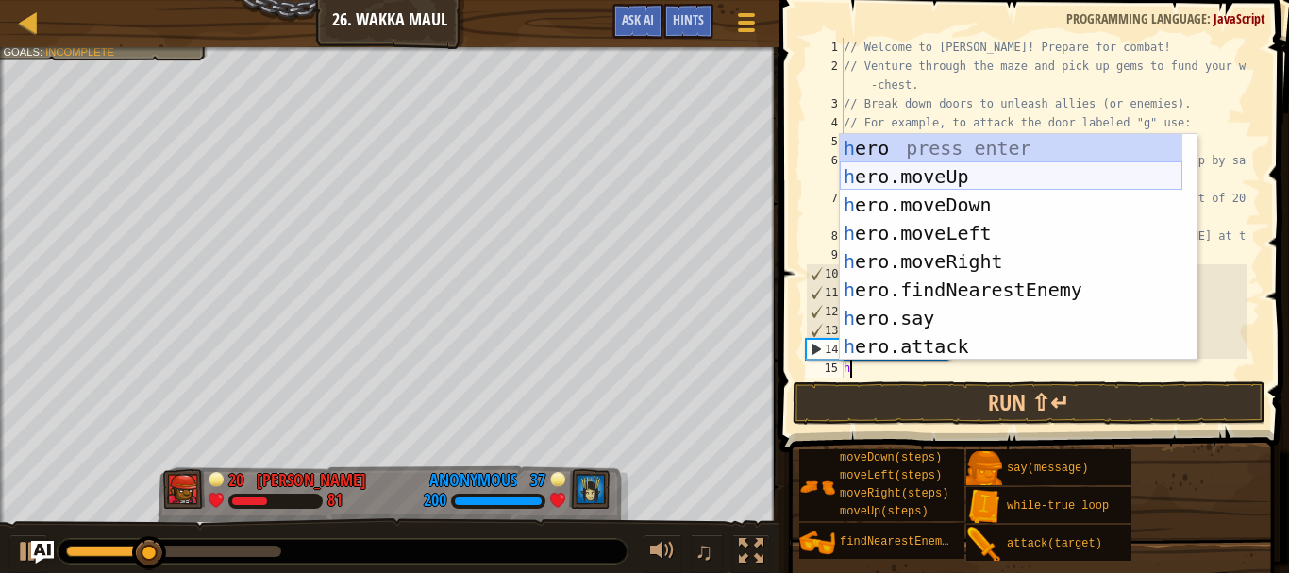
click at [933, 166] on div "h ero press enter h ero.moveUp press enter h ero.moveDown press enter h ero.mov…" at bounding box center [1011, 275] width 343 height 283
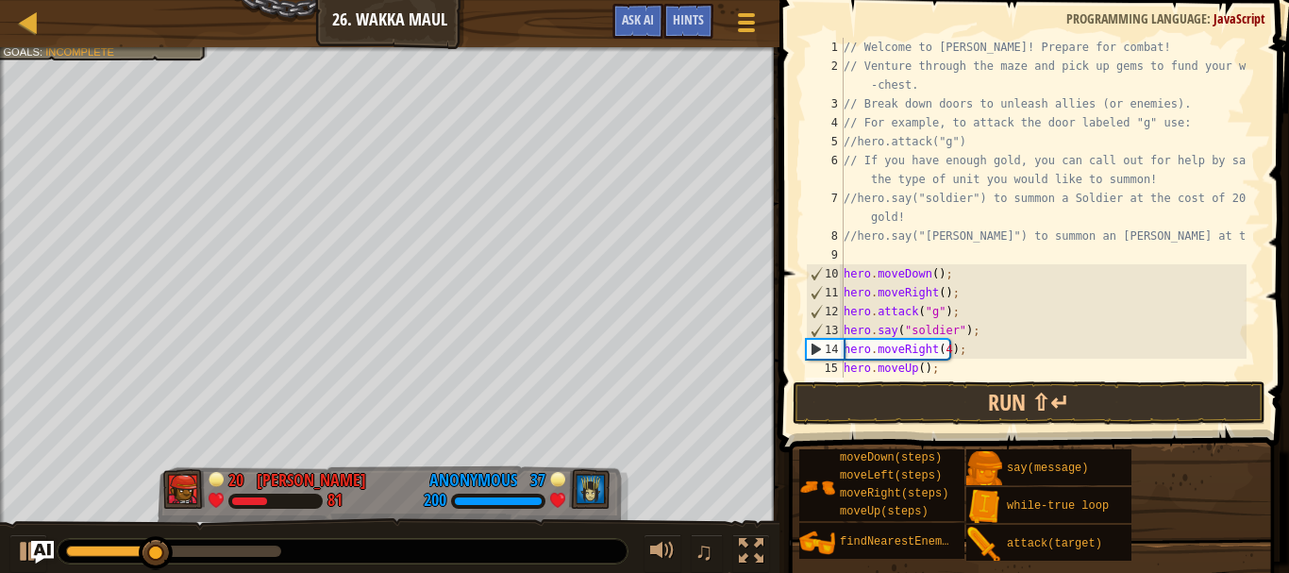
click at [919, 368] on div "// Welcome to Wakka Maul! Prepare for combat! // Venture through the maze and p…" at bounding box center [1043, 227] width 407 height 378
type textarea "hero.moveUp();"
click at [973, 376] on div "// Welcome to Wakka Maul! Prepare for combat! // Venture through the maze and p…" at bounding box center [1043, 227] width 407 height 378
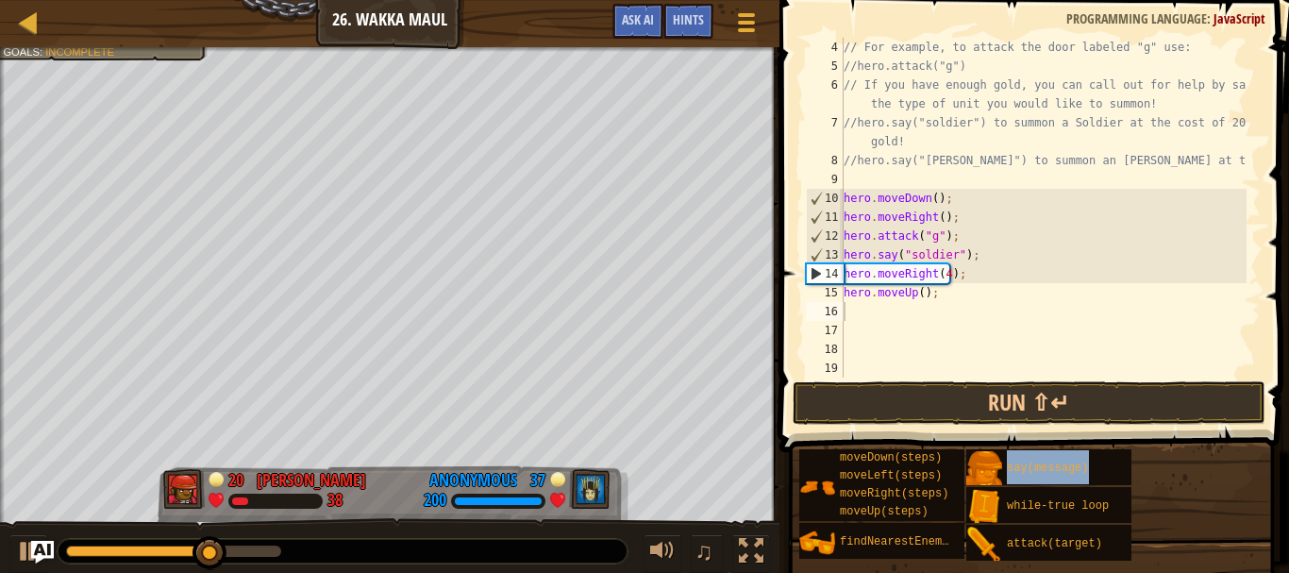
click at [929, 326] on div "// For example, to attack the door labeled "g" use: //hero.attack("g") // If yo…" at bounding box center [1043, 227] width 407 height 378
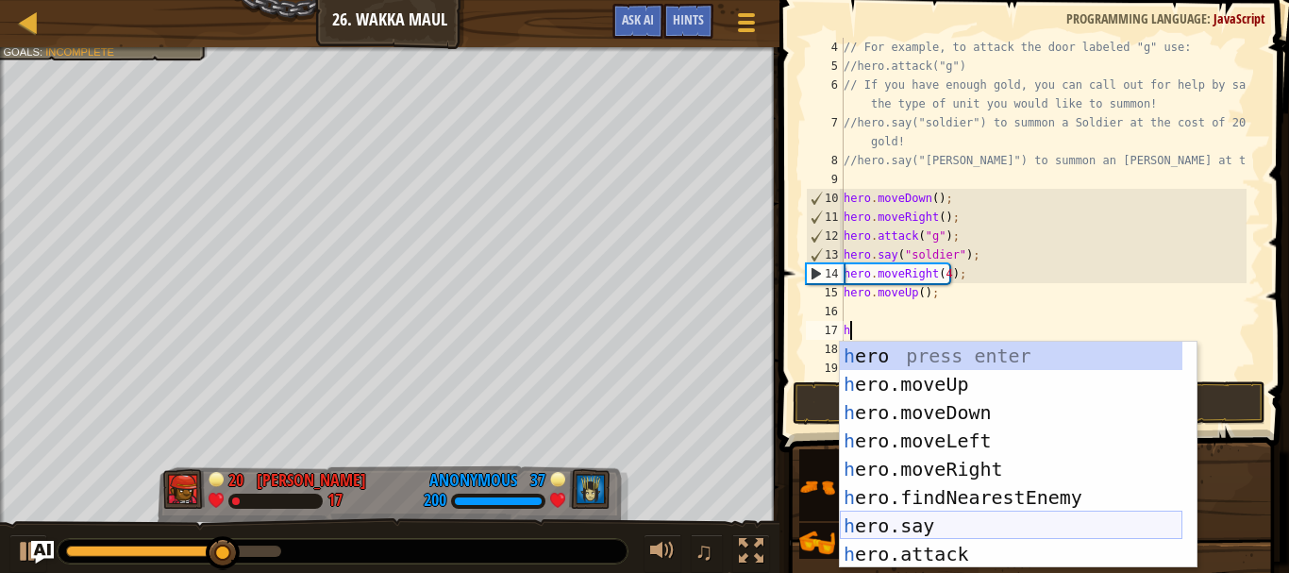
click at [945, 524] on div "h ero press enter h ero.moveUp press enter h ero.moveDown press enter h ero.mov…" at bounding box center [1011, 483] width 343 height 283
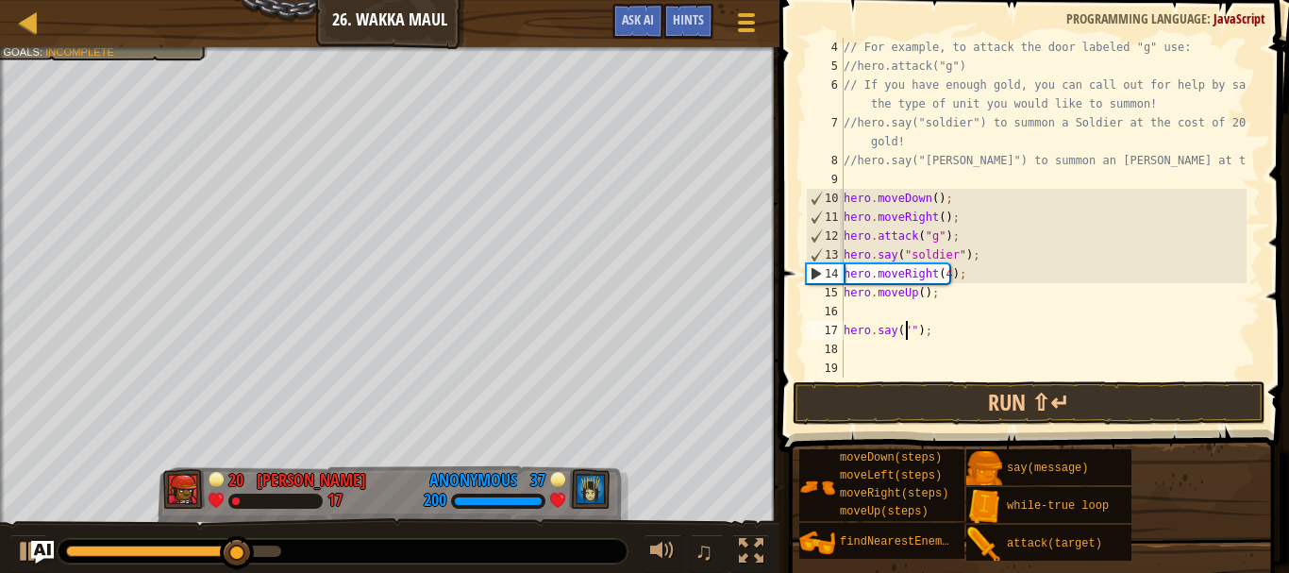
click at [913, 331] on div "// For example, to attack the door labeled "g" use: //hero.attack("g") // If yo…" at bounding box center [1043, 227] width 407 height 378
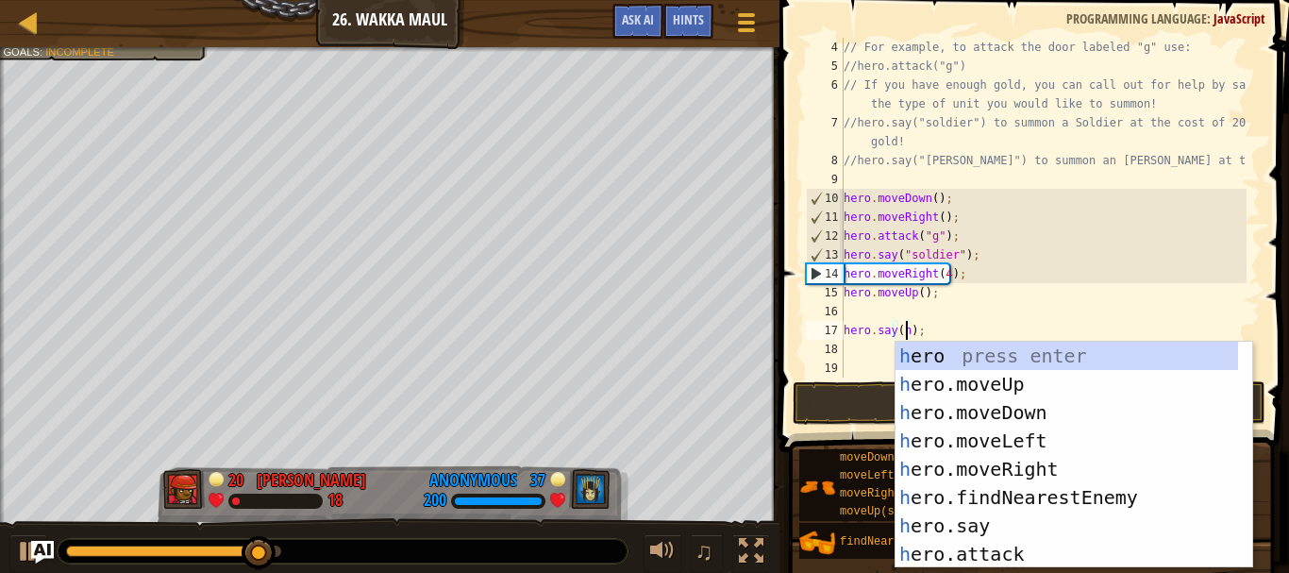
click at [1005, 328] on div "// For example, to attack the door labeled "g" use: //hero.attack("g") // If yo…" at bounding box center [1043, 227] width 407 height 378
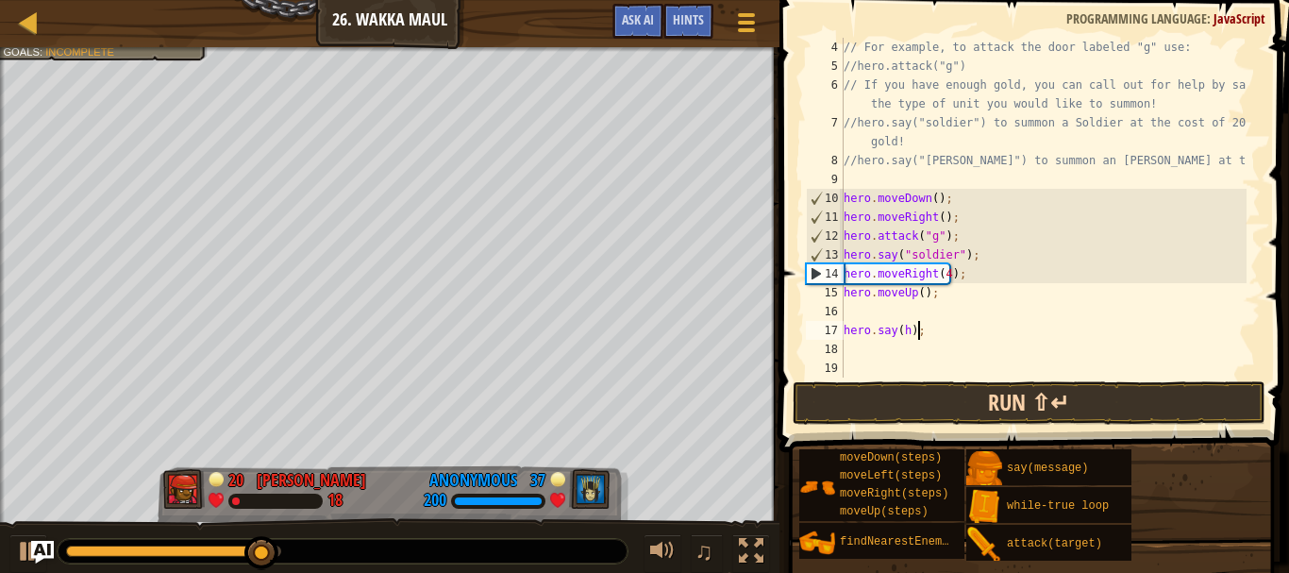
type textarea "hero.say(h);"
click at [992, 396] on button "Run ⇧↵" at bounding box center [1029, 402] width 473 height 43
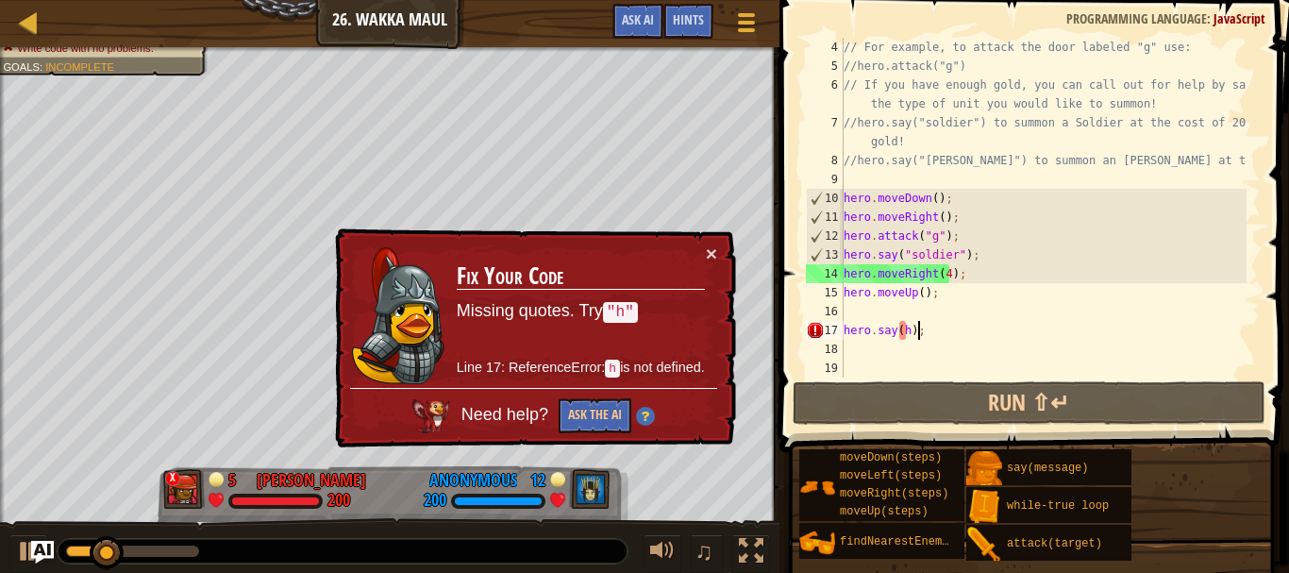
click at [923, 333] on div "// For example, to attack the door labeled "g" use: //hero.attack("g") // If yo…" at bounding box center [1043, 227] width 407 height 378
click at [914, 336] on div "// For example, to attack the door labeled "g" use: //hero.attack("g") // If yo…" at bounding box center [1043, 227] width 407 height 378
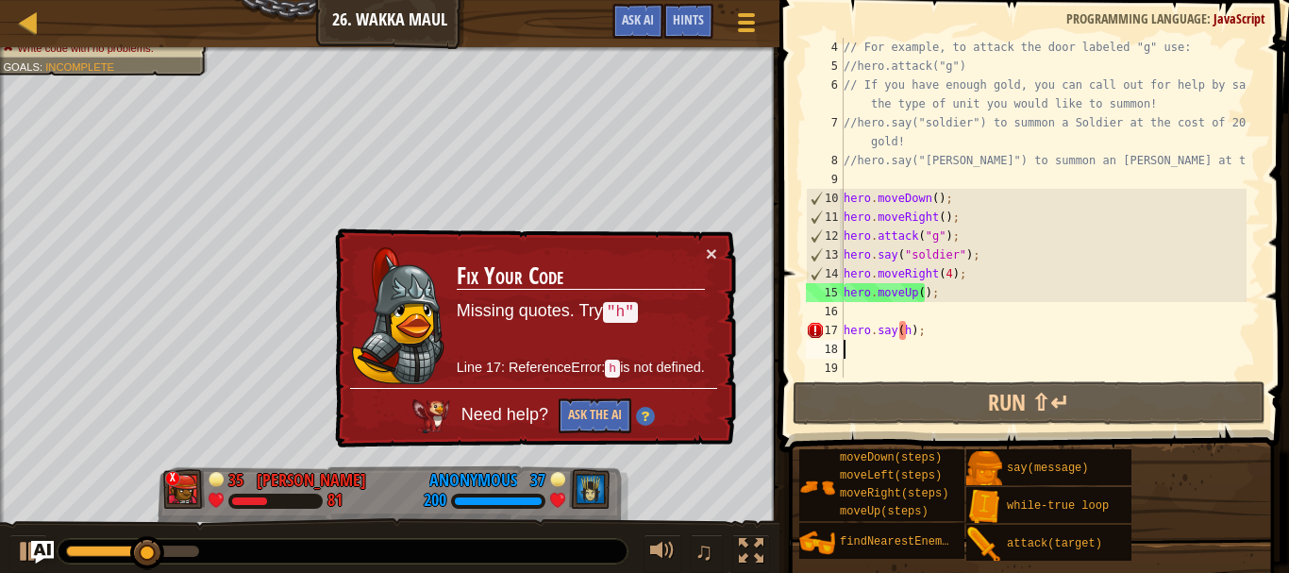
click at [909, 340] on div "// For example, to attack the door labeled "g" use: //hero.attack("g") // If yo…" at bounding box center [1043, 227] width 407 height 378
click at [905, 336] on div "// For example, to attack the door labeled "g" use: //hero.attack("g") // If yo…" at bounding box center [1043, 227] width 407 height 378
click at [897, 336] on div "// For example, to attack the door labeled "g" use: //hero.attack("g") // If yo…" at bounding box center [1043, 227] width 407 height 378
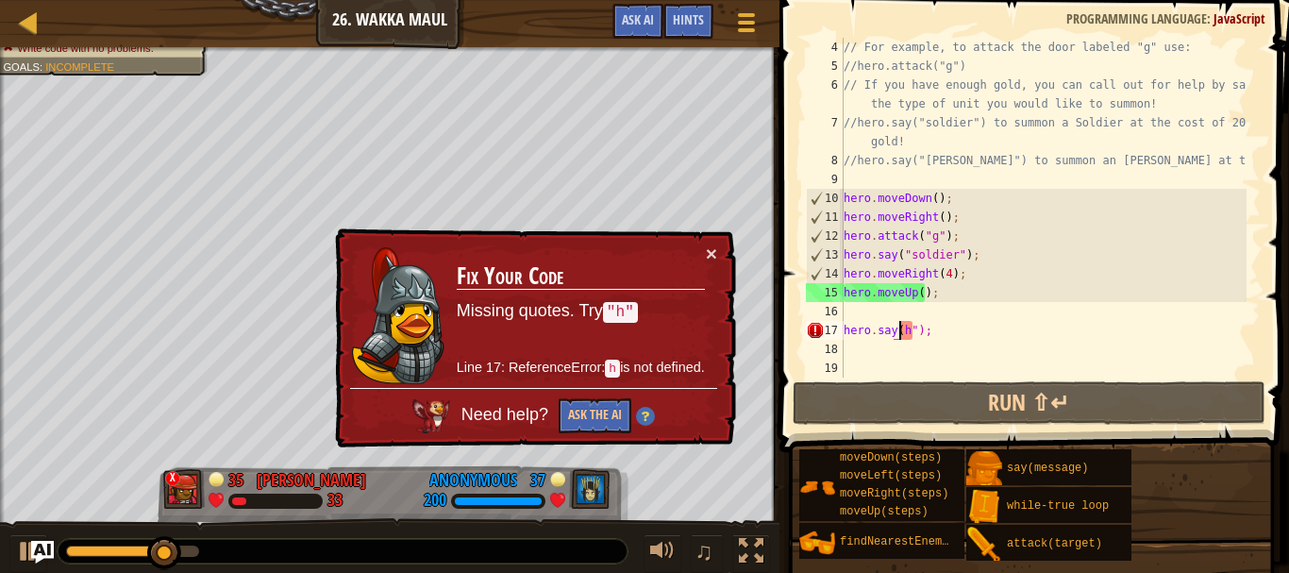
scroll to position [8, 5]
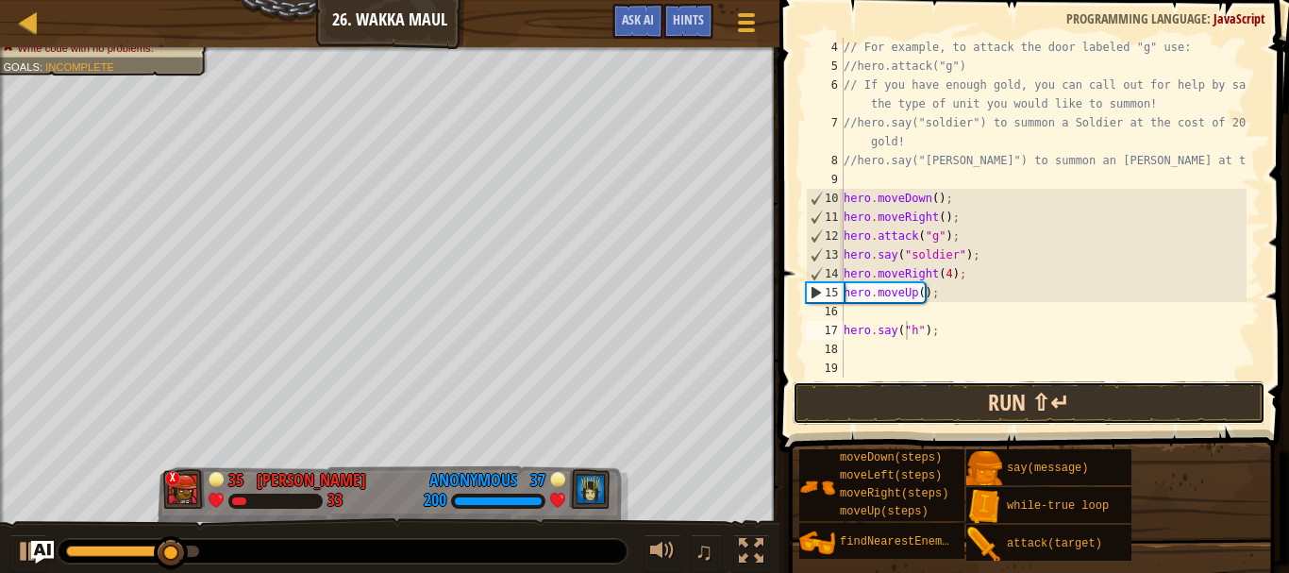
click at [848, 384] on button "Run ⇧↵" at bounding box center [1029, 402] width 473 height 43
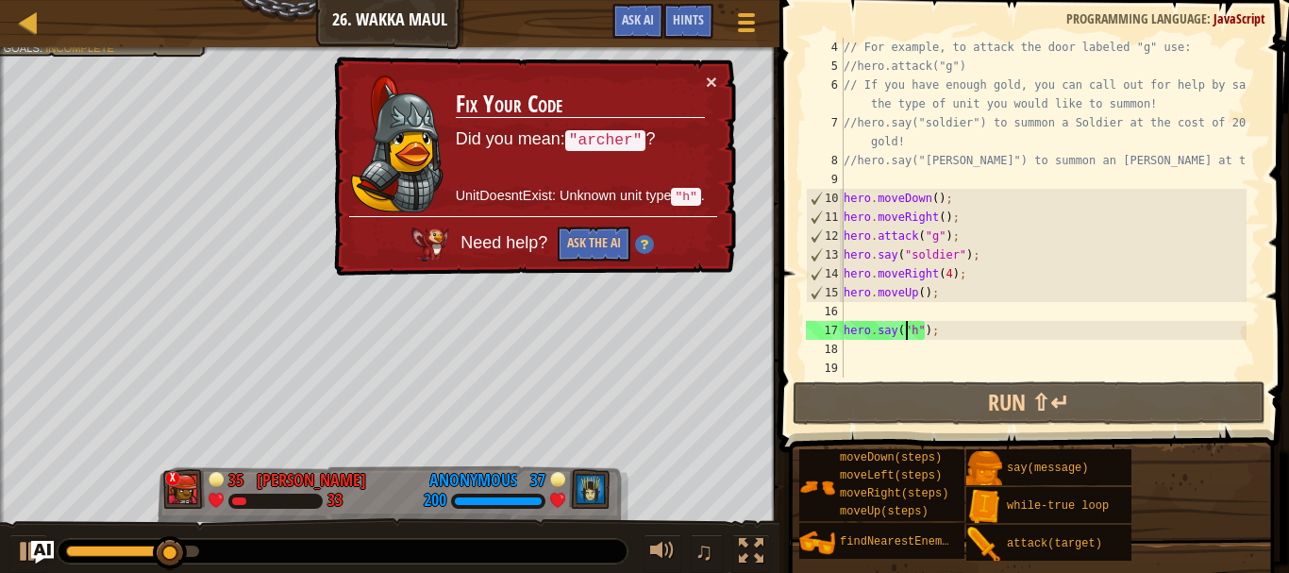
click at [922, 336] on div "// For example, to attack the door labeled "g" use: //hero.attack("g") // If yo…" at bounding box center [1043, 227] width 407 height 378
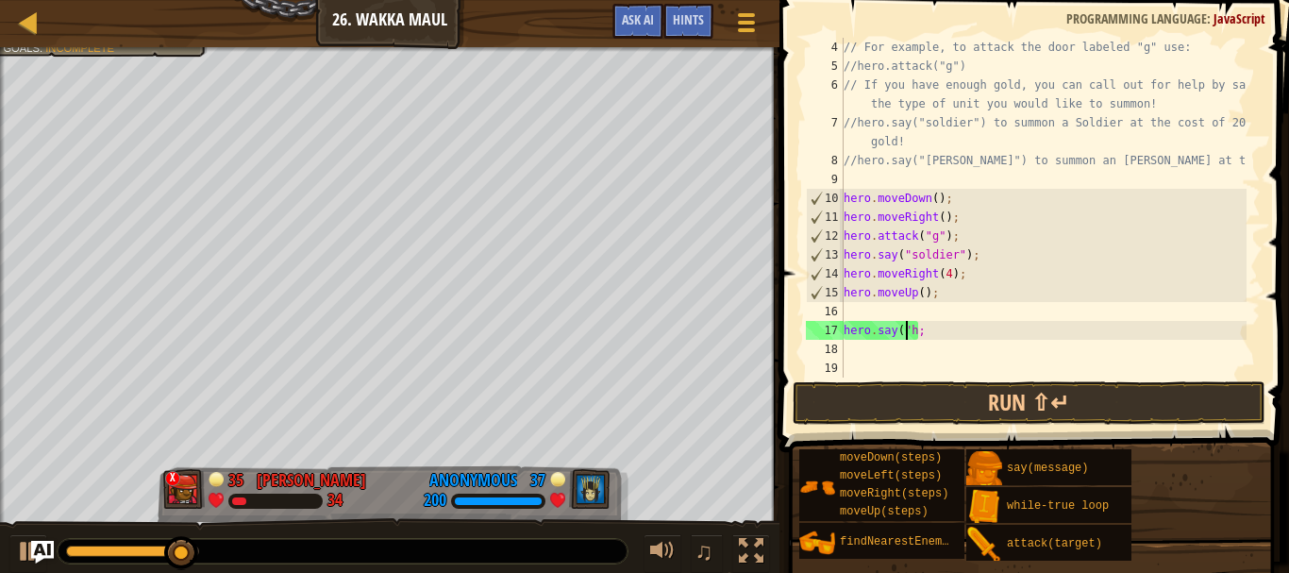
click at [903, 335] on div "// For example, to attack the door labeled "g" use: //hero.attack("g") // If yo…" at bounding box center [1043, 227] width 407 height 378
type textarea "hero.say h;"
click at [937, 395] on button "Run ⇧↵" at bounding box center [1029, 402] width 473 height 43
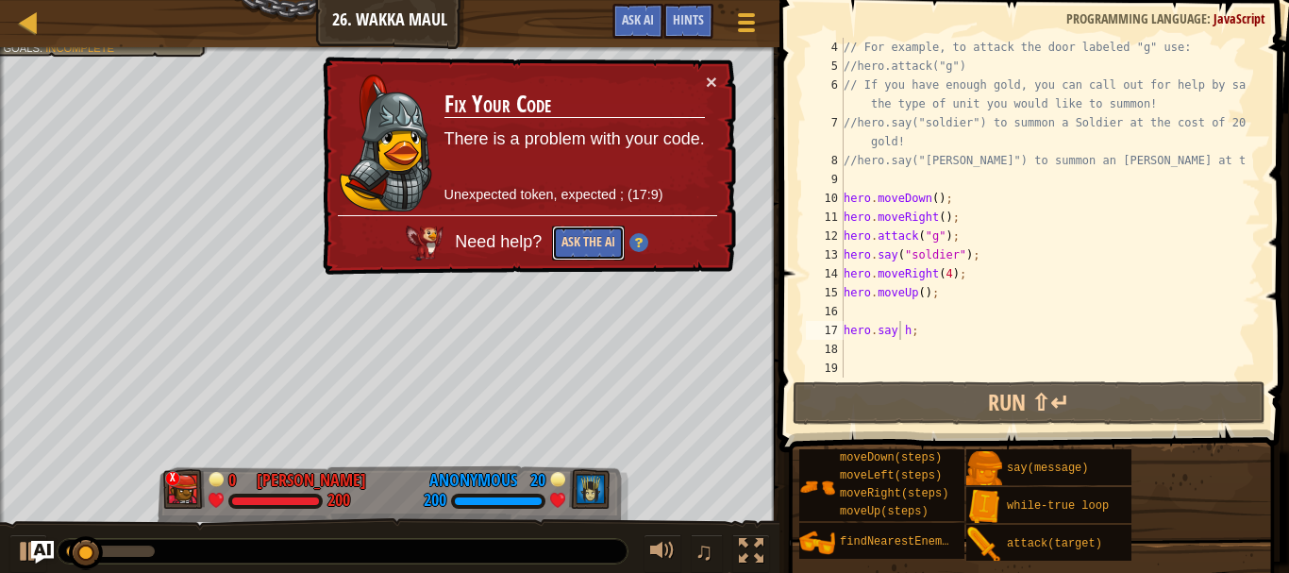
click at [584, 250] on button "Ask the AI" at bounding box center [588, 243] width 73 height 35
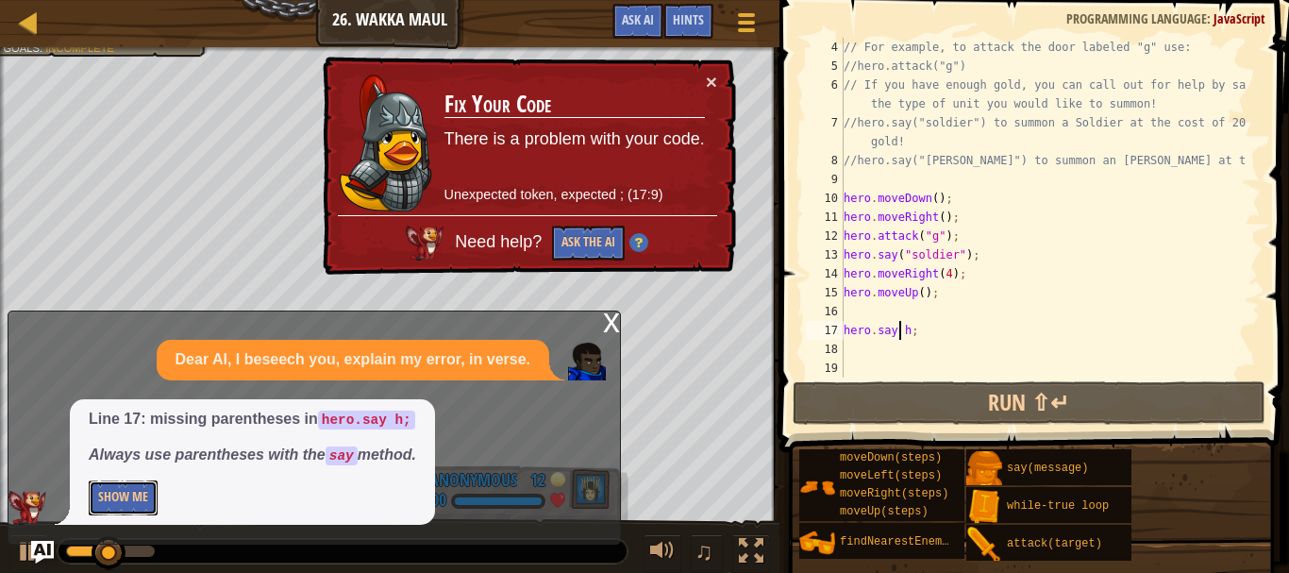
click at [142, 506] on button "Show Me" at bounding box center [123, 497] width 69 height 35
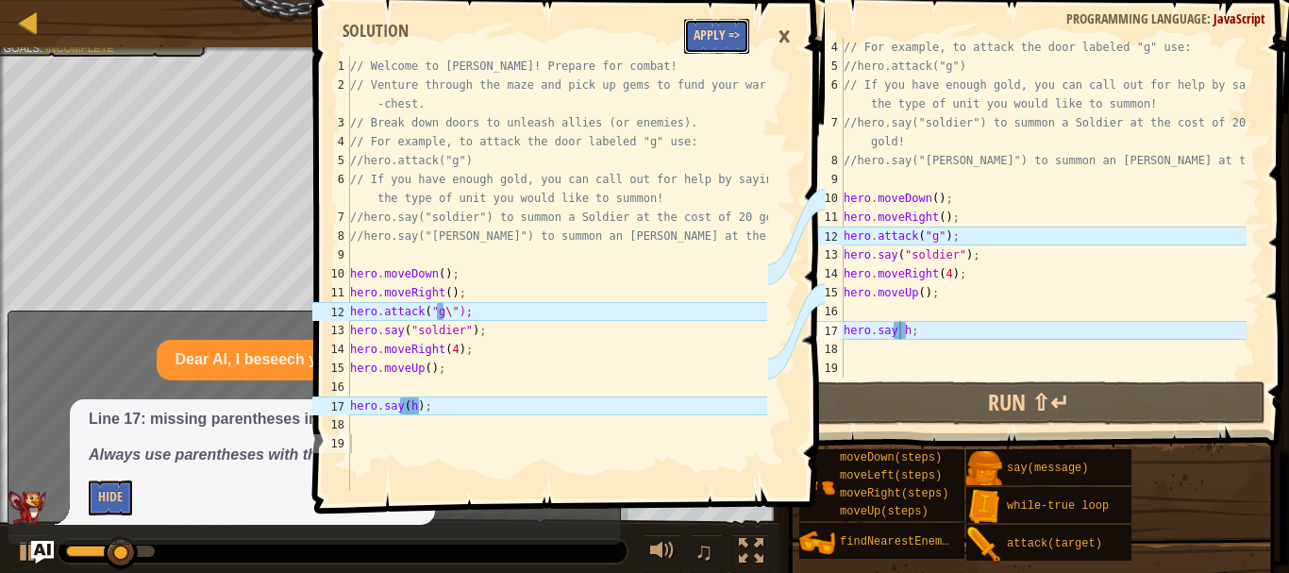
click at [731, 44] on button "Apply =>" at bounding box center [716, 36] width 65 height 35
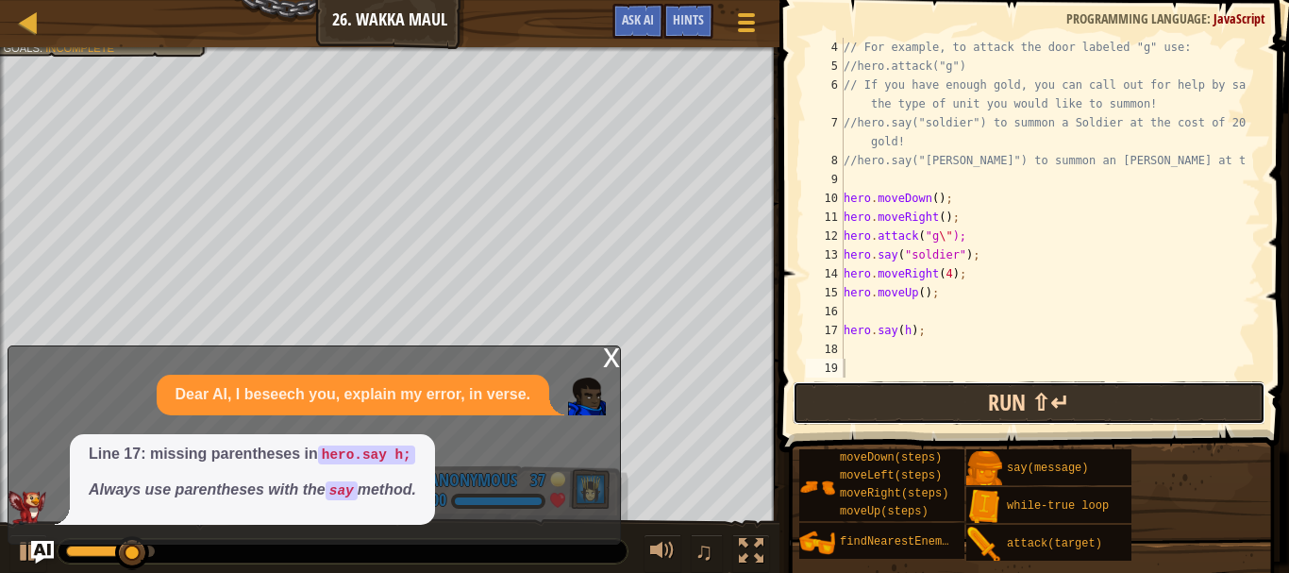
click at [883, 400] on button "Run ⇧↵" at bounding box center [1029, 402] width 473 height 43
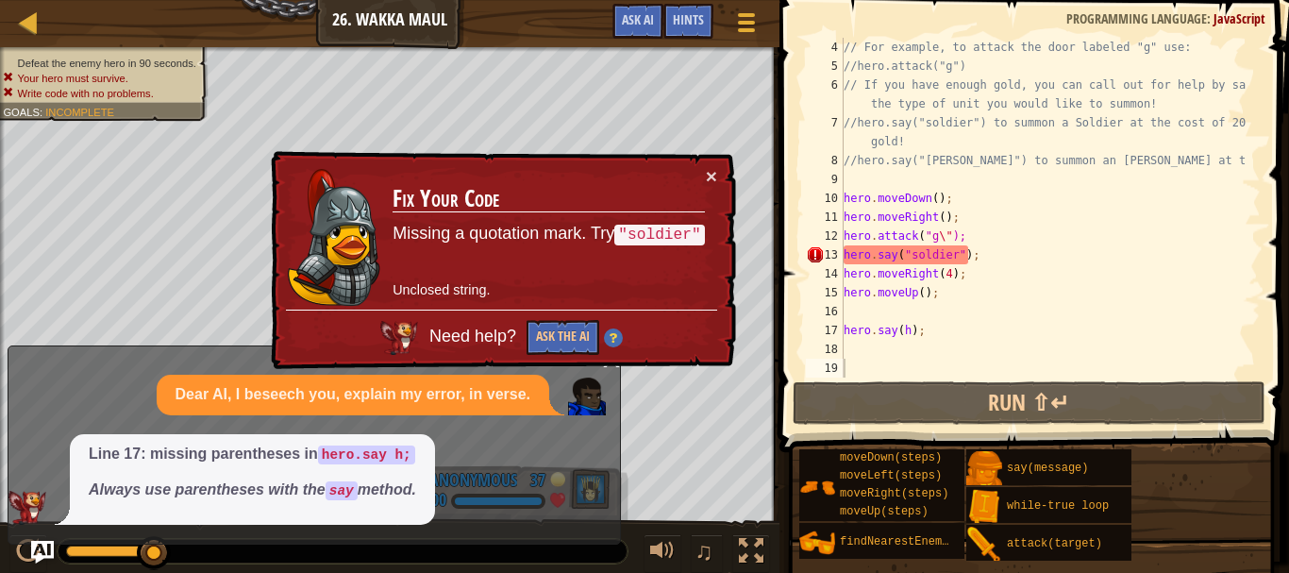
click at [718, 178] on div "× Fix Your Code Missing a quotation mark. Try "soldier" Unclosed string. Need h…" at bounding box center [501, 260] width 469 height 219
click at [715, 173] on button "×" at bounding box center [711, 176] width 11 height 20
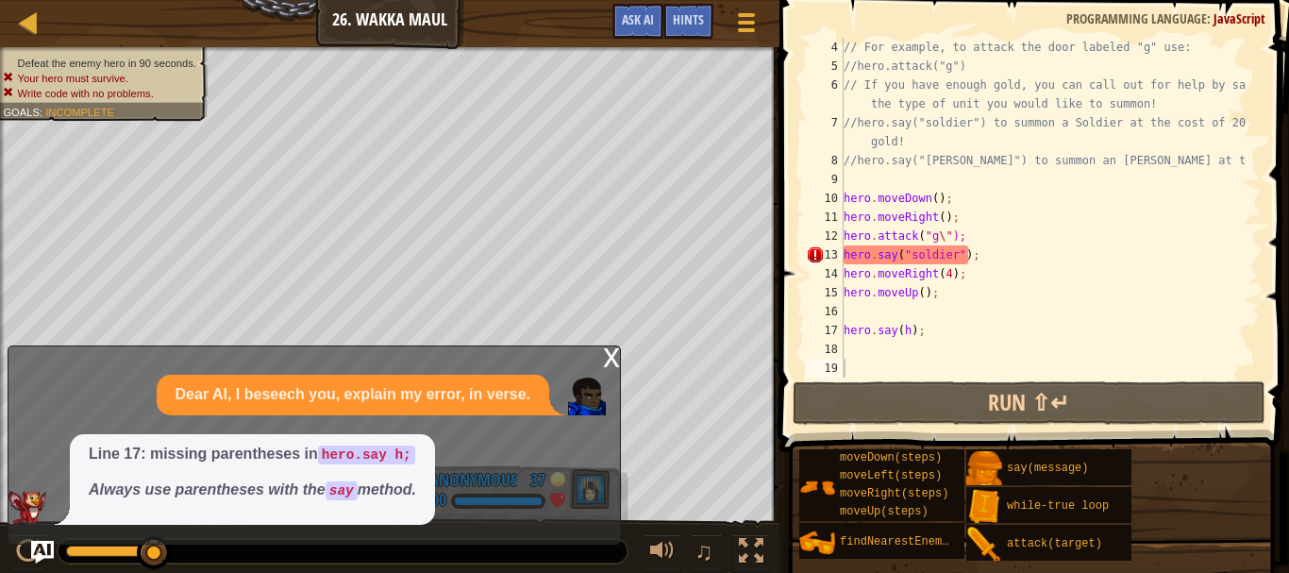
click at [614, 353] on div "x" at bounding box center [611, 355] width 17 height 19
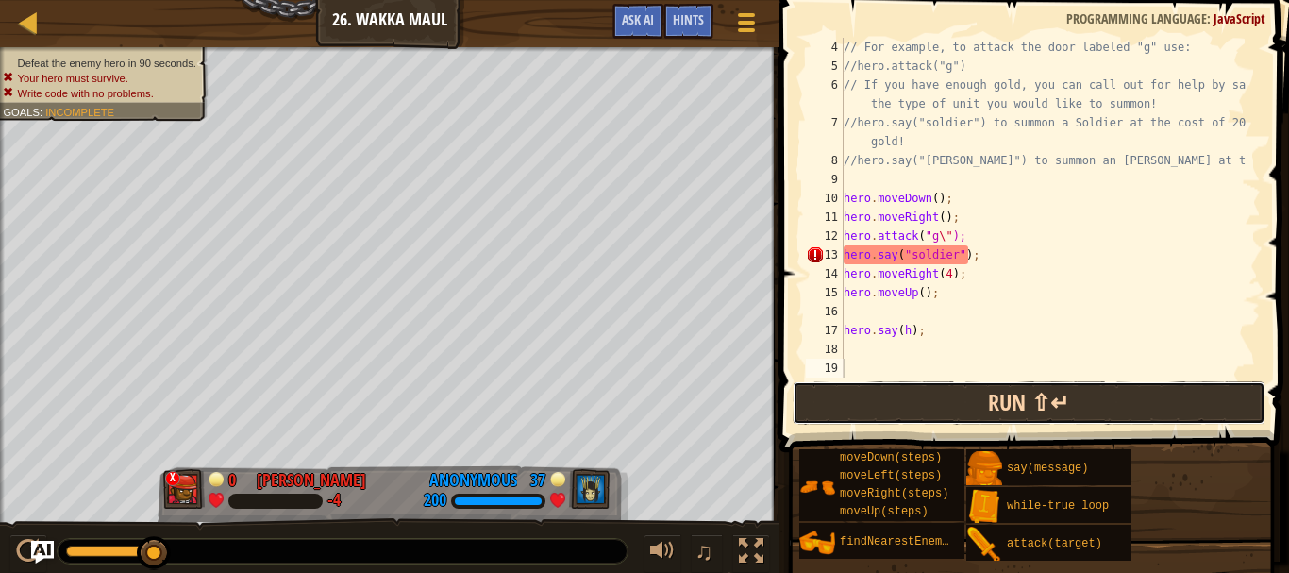
click at [1001, 382] on button "Run ⇧↵" at bounding box center [1029, 402] width 473 height 43
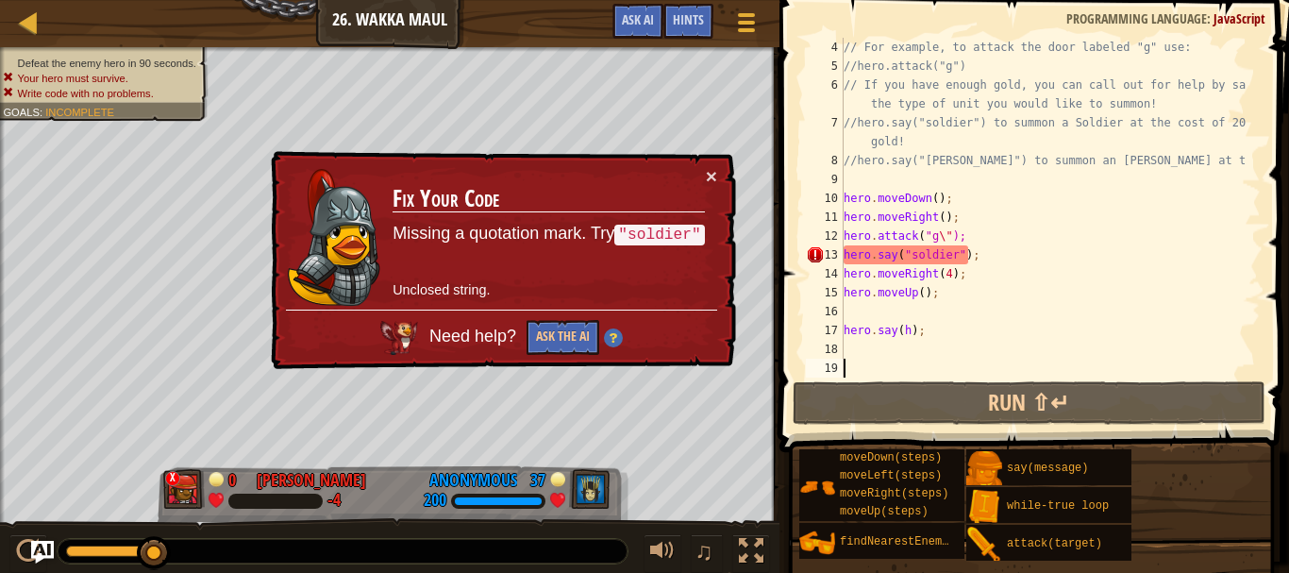
click at [701, 167] on td "Fix Your Code Missing a quotation mark. Try "soldier" Unclosed string." at bounding box center [549, 237] width 314 height 143
click at [710, 171] on button "×" at bounding box center [711, 176] width 11 height 20
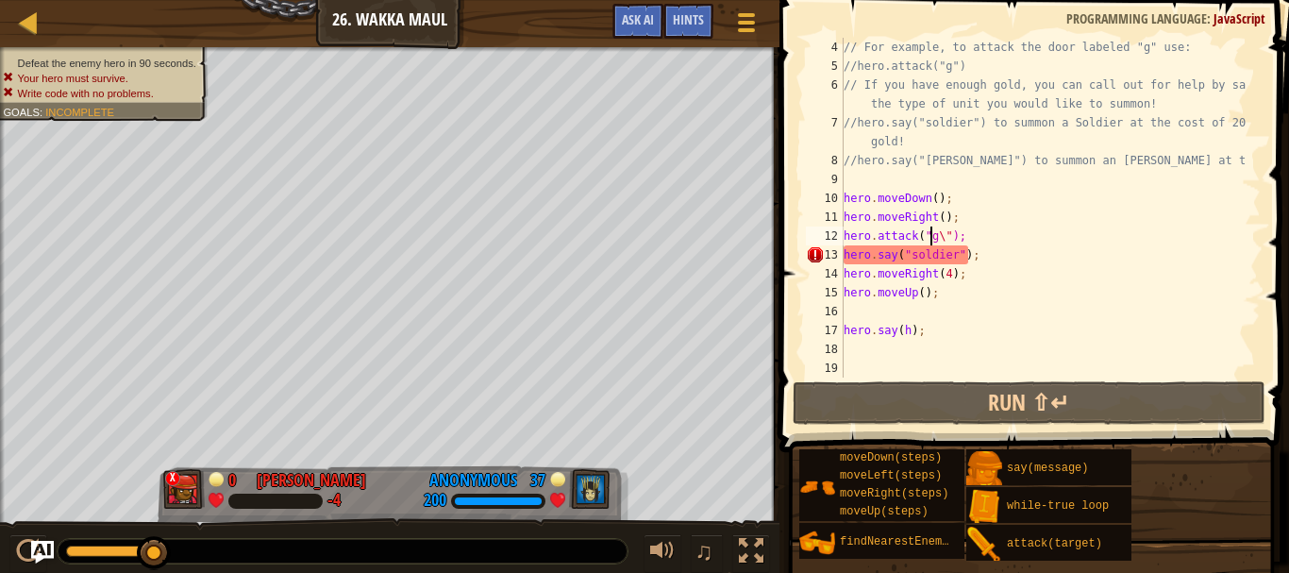
click at [933, 241] on div "// For example, to attack the door labeled "g" use: //hero.attack("g") // If yo…" at bounding box center [1043, 227] width 407 height 378
click at [934, 241] on div "// For example, to attack the door labeled "g" use: //hero.attack("g") // If yo…" at bounding box center [1043, 227] width 407 height 378
click at [936, 238] on div "// For example, to attack the door labeled "g" use: //hero.attack("g") // If yo…" at bounding box center [1043, 208] width 407 height 340
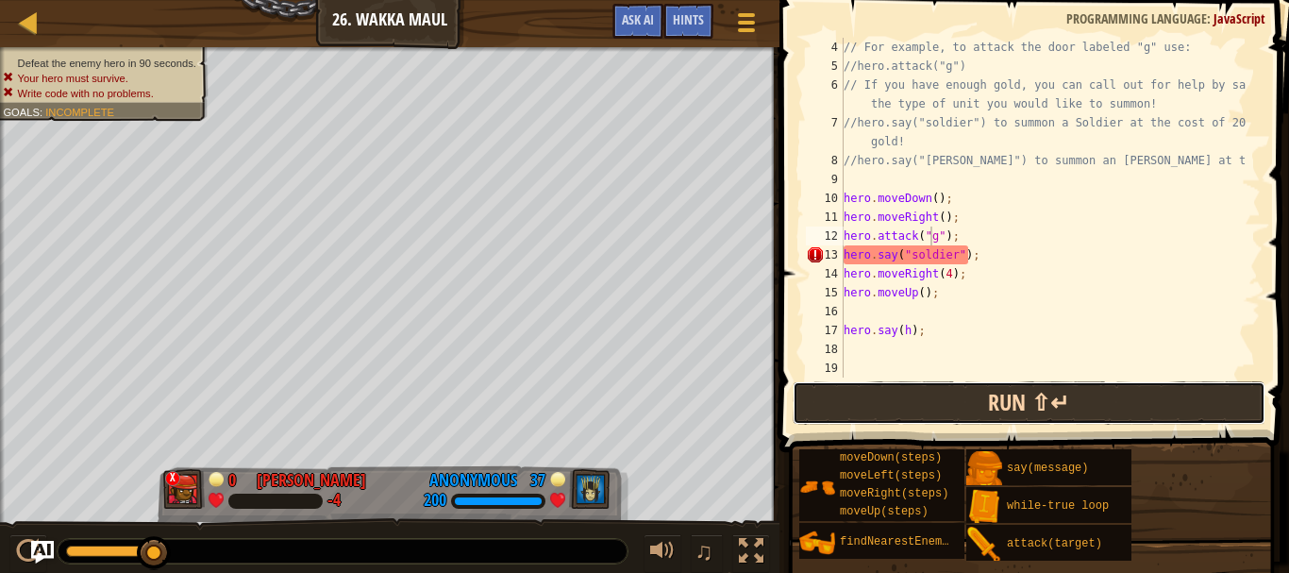
click at [946, 407] on button "Run ⇧↵" at bounding box center [1029, 402] width 473 height 43
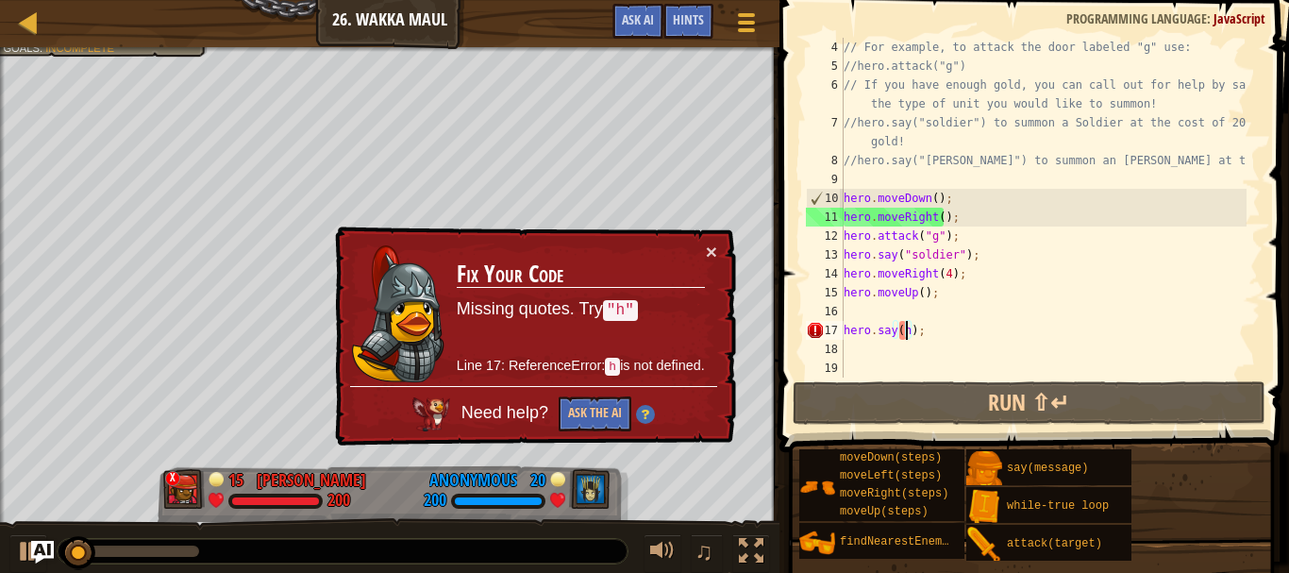
click at [906, 333] on div "// For example, to attack the door labeled "g" use: //hero.attack("g") // If yo…" at bounding box center [1043, 227] width 407 height 378
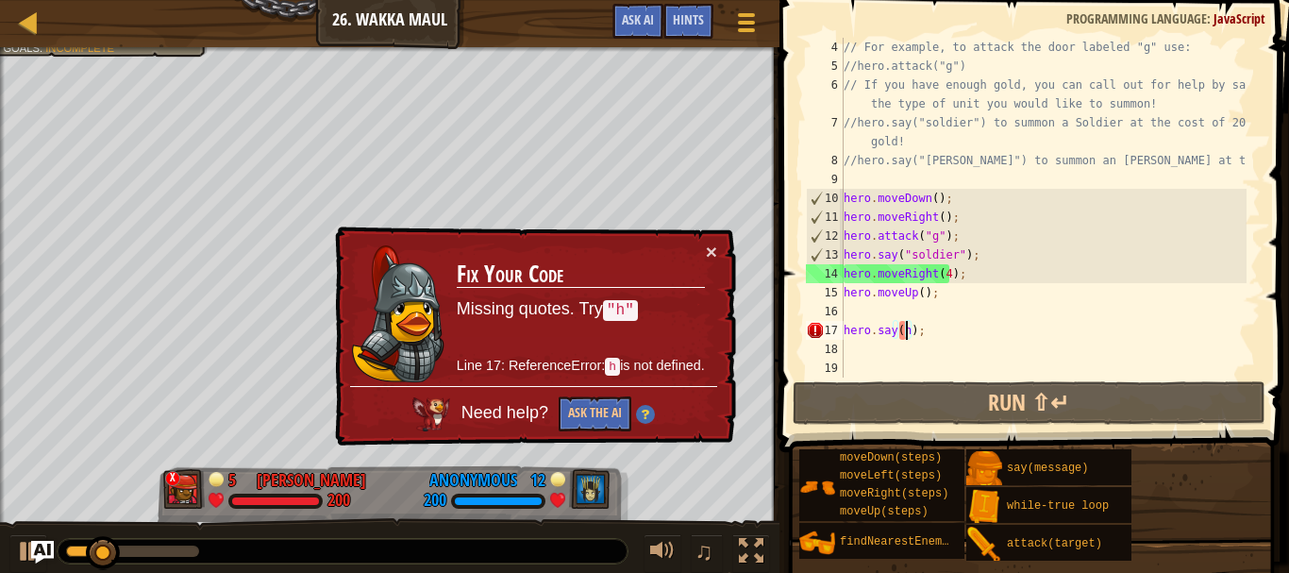
scroll to position [8, 6]
click at [899, 334] on div "// For example, to attack the door labeled "g" use: //hero.attack("g") // If yo…" at bounding box center [1043, 227] width 407 height 378
click at [899, 333] on div "// For example, to attack the door labeled "g" use: //hero.attack("g") // If yo…" at bounding box center [1043, 208] width 407 height 340
type textarea "hero.say("h");"
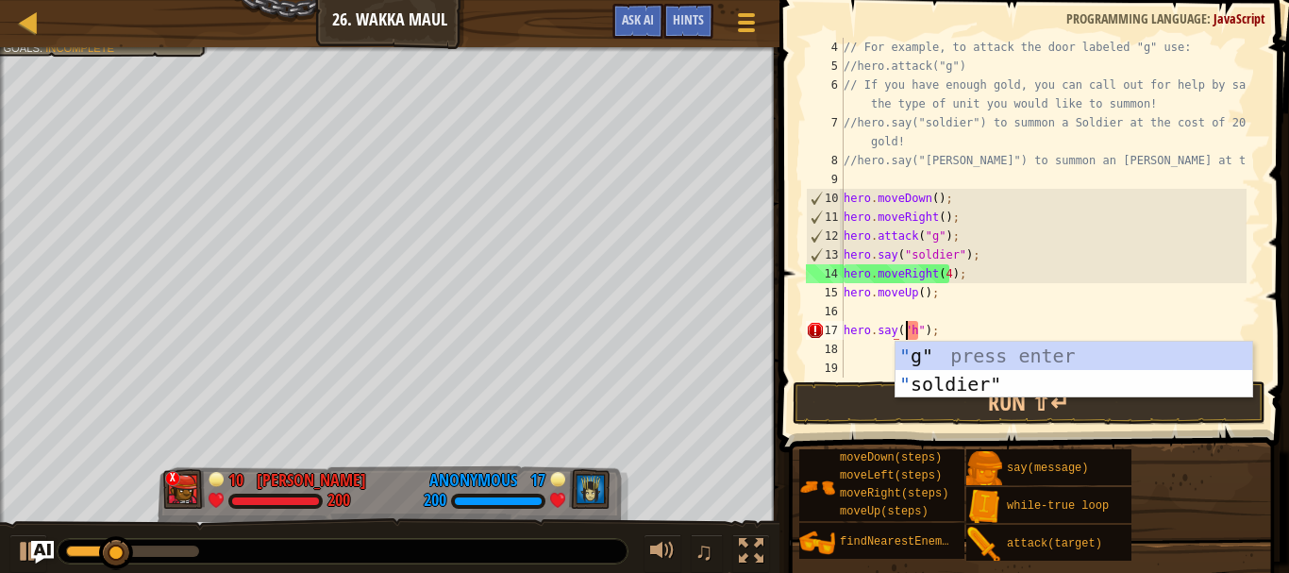
scroll to position [8, 5]
click at [871, 366] on div "// For example, to attack the door labeled "g" use: //hero.attack("g") // If yo…" at bounding box center [1043, 227] width 407 height 378
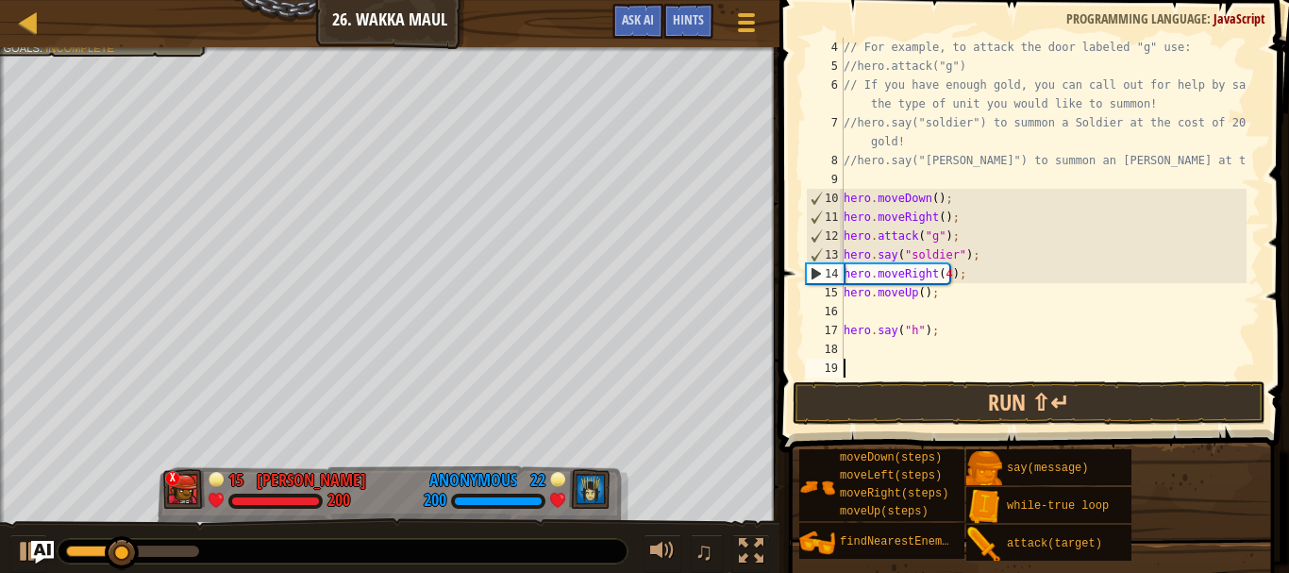
scroll to position [8, 0]
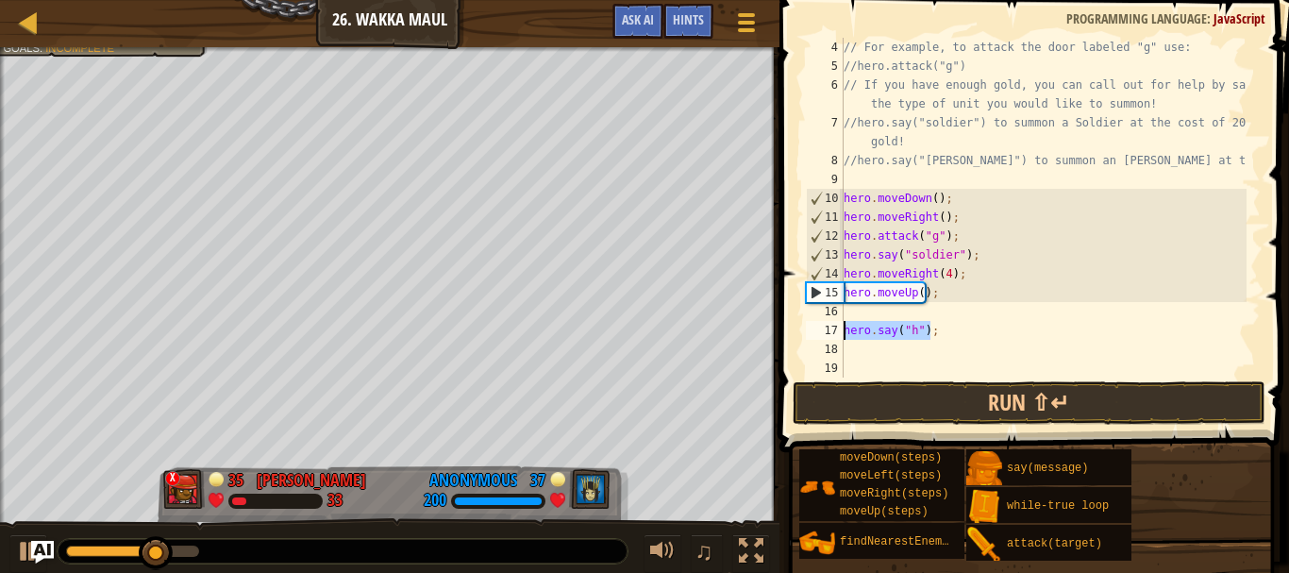
drag, startPoint x: 950, startPoint y: 333, endPoint x: 808, endPoint y: 323, distance: 142.0
click at [808, 323] on div "4 5 6 7 8 9 10 11 12 13 14 15 16 17 18 19 // For example, to attack the door la…" at bounding box center [1031, 208] width 459 height 340
type textarea "hero.say("h");"
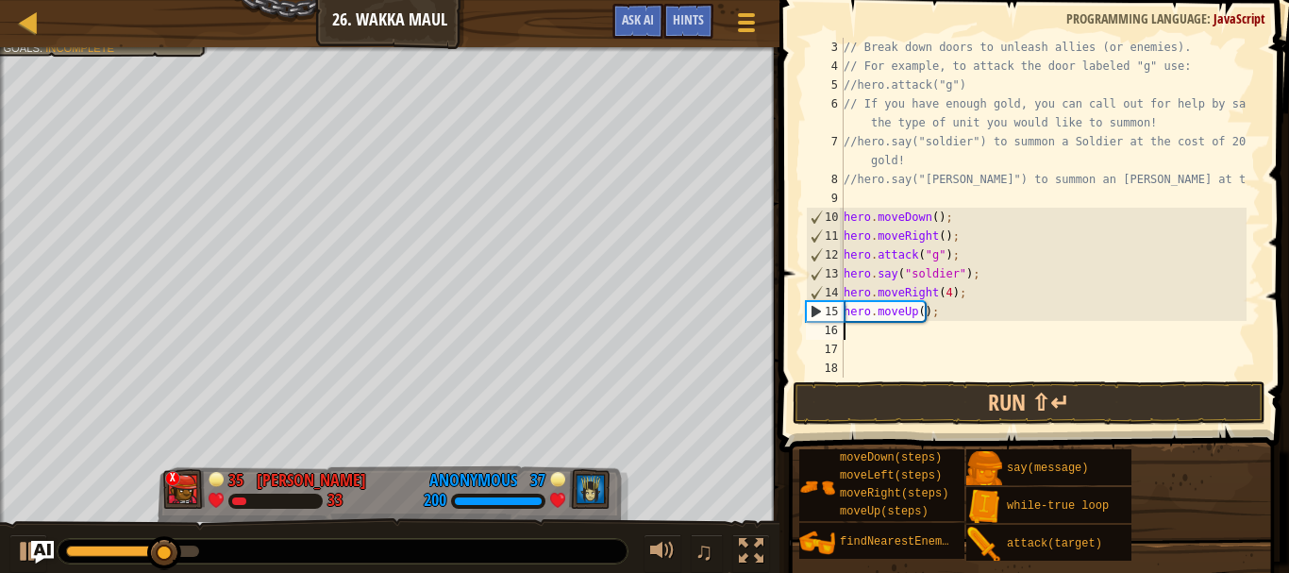
scroll to position [57, 0]
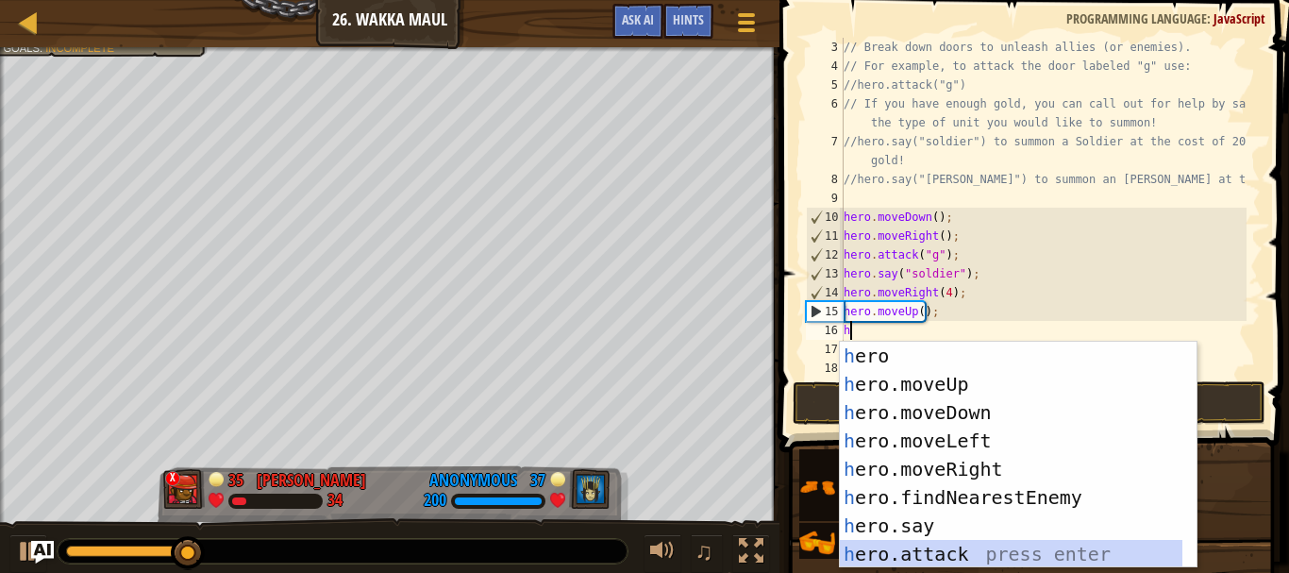
click at [960, 547] on div "h ero press enter h ero.moveUp press enter h ero.moveDown press enter h ero.mov…" at bounding box center [1018, 483] width 357 height 283
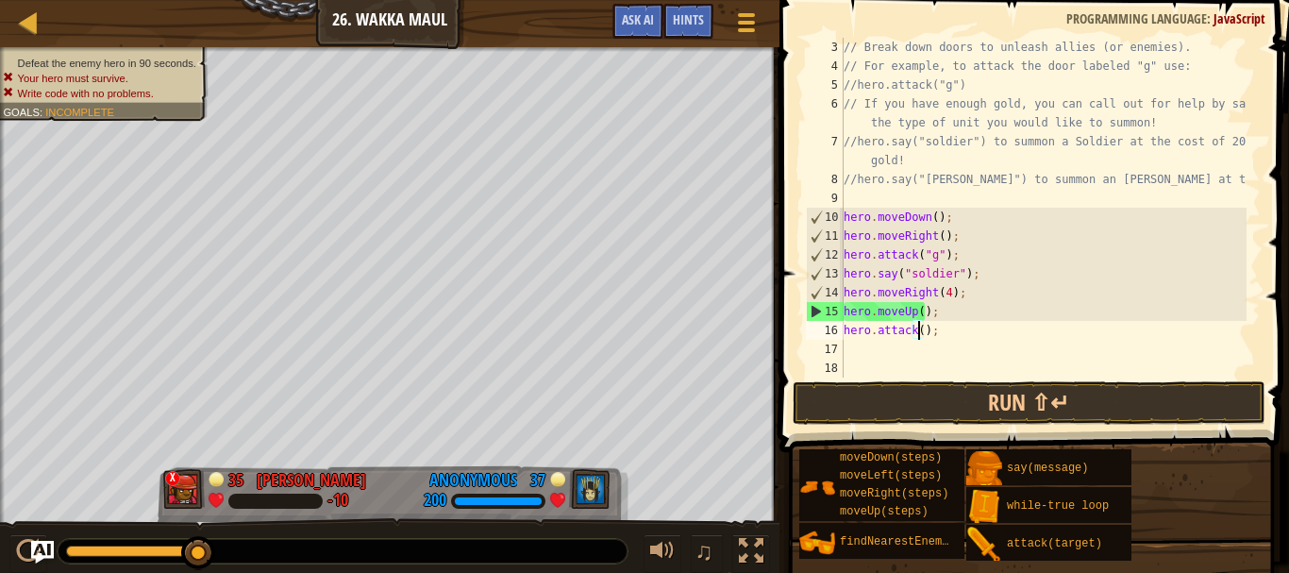
scroll to position [8, 7]
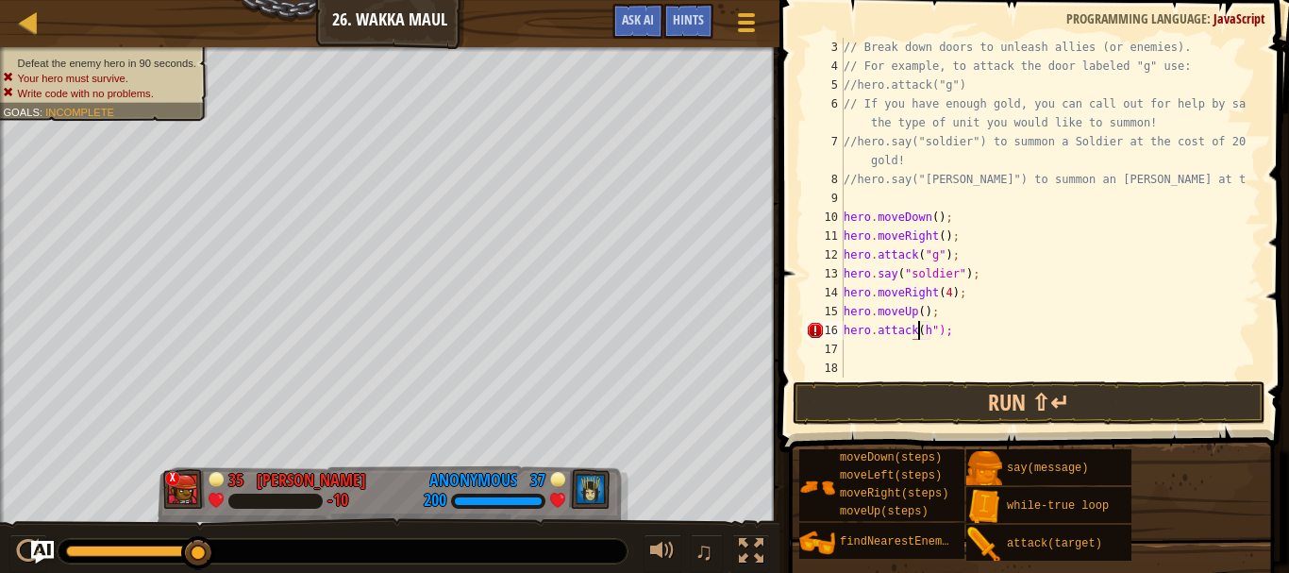
type textarea "hero.attack("h");"
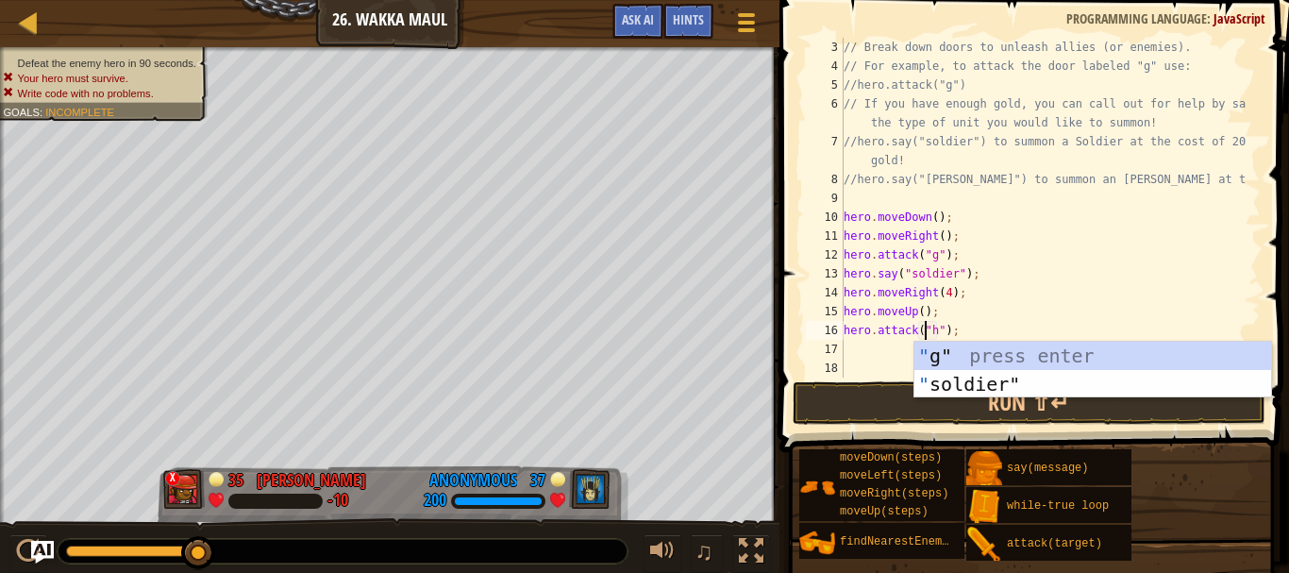
click at [954, 324] on div "// Break down doors to unleash allies (or enemies). // For example, to attack t…" at bounding box center [1043, 227] width 407 height 378
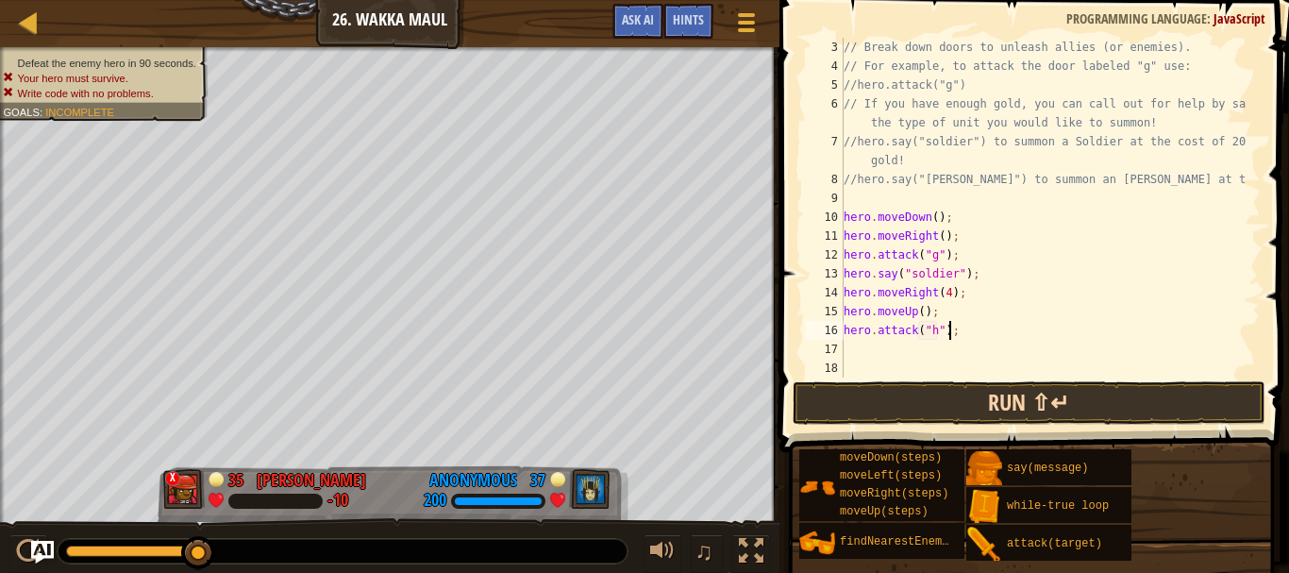
scroll to position [8, 0]
click at [757, 327] on div "Ladder Introduction to Computer Science 26. Wakka Maul Game Menu Done Hints Ask…" at bounding box center [644, 286] width 1289 height 573
type textarea "hero.attack("h");"
paste textarea "hero.attack("h");"
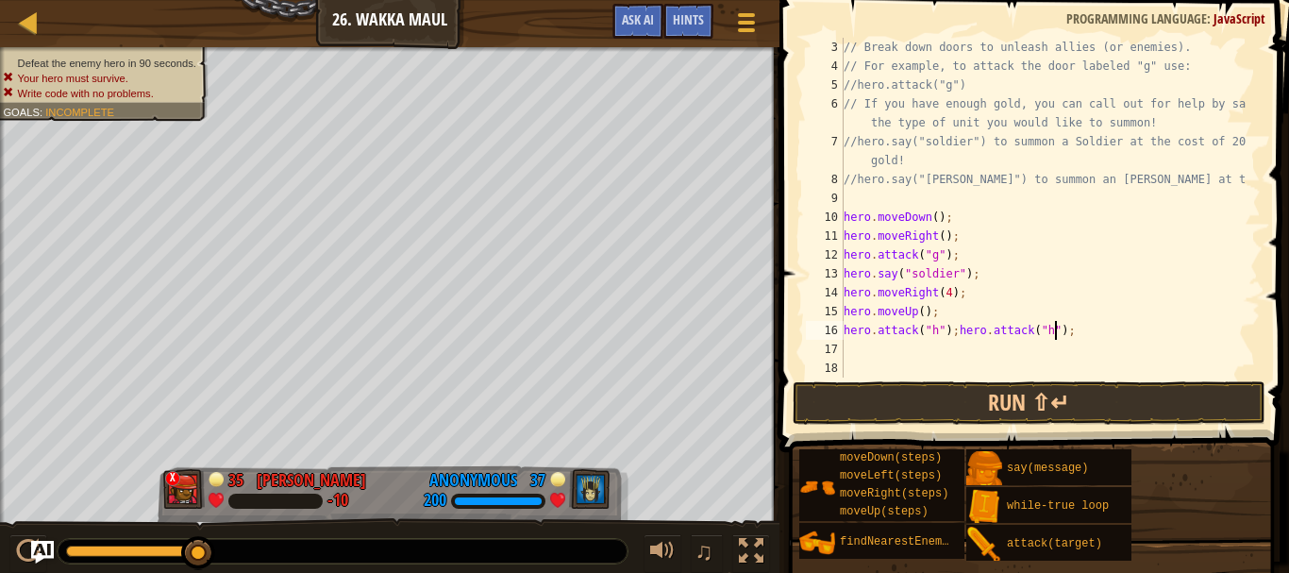
click at [951, 334] on div "// Break down doors to unleash allies (or enemies). // For example, to attack t…" at bounding box center [1043, 227] width 407 height 378
click at [931, 352] on div "// Break down doors to unleash allies (or enemies). // For example, to attack t…" at bounding box center [1043, 227] width 407 height 378
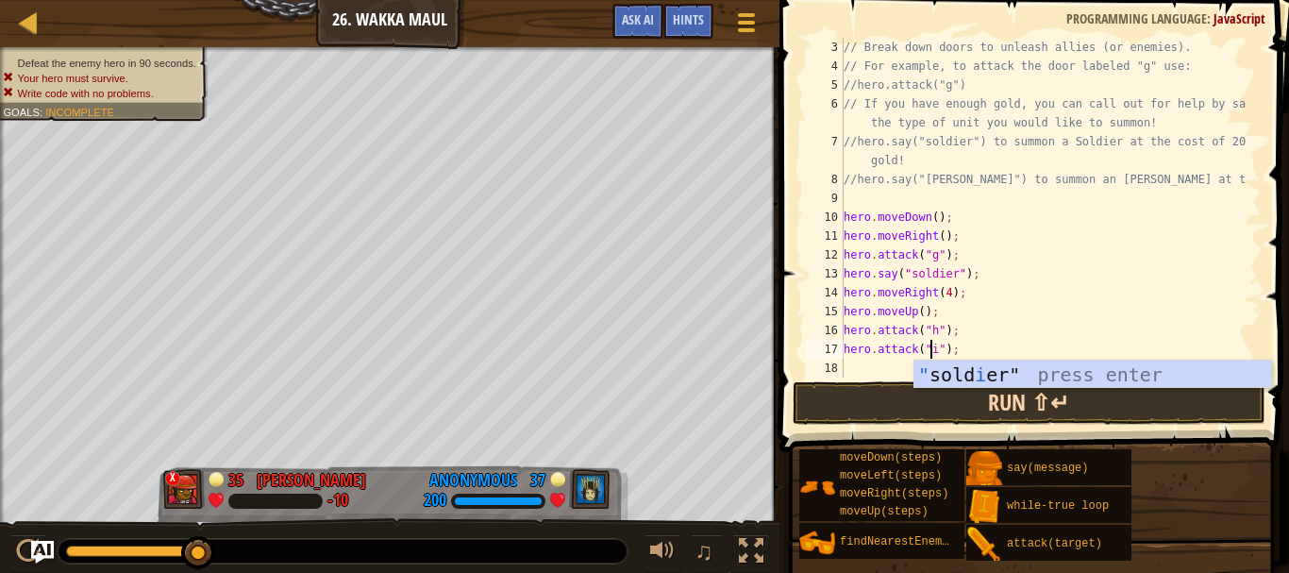
scroll to position [8, 7]
type textarea "hero.attack("i");"
click at [955, 412] on button "Run ⇧↵" at bounding box center [1029, 402] width 473 height 43
